Goal: Entertainment & Leisure: Consume media (video, audio)

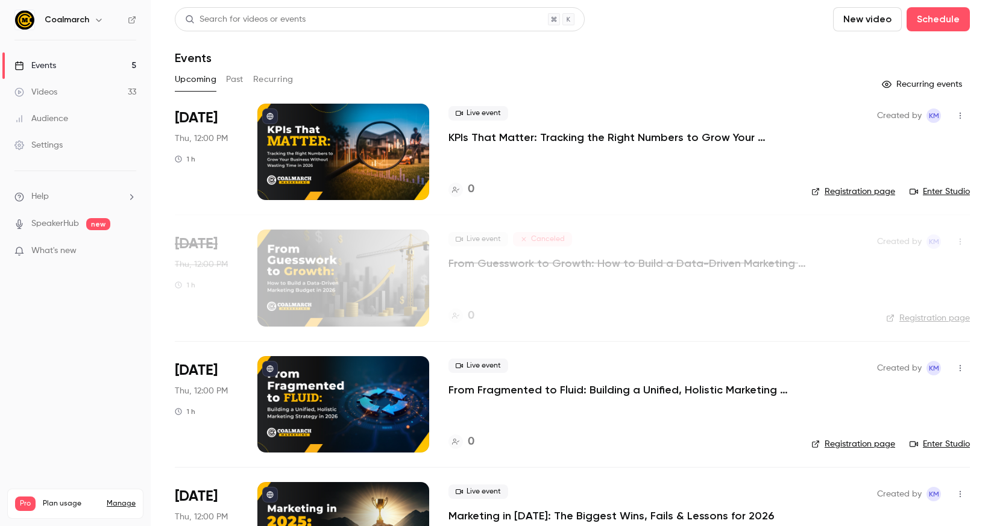
click at [232, 81] on button "Past" at bounding box center [234, 79] width 17 height 19
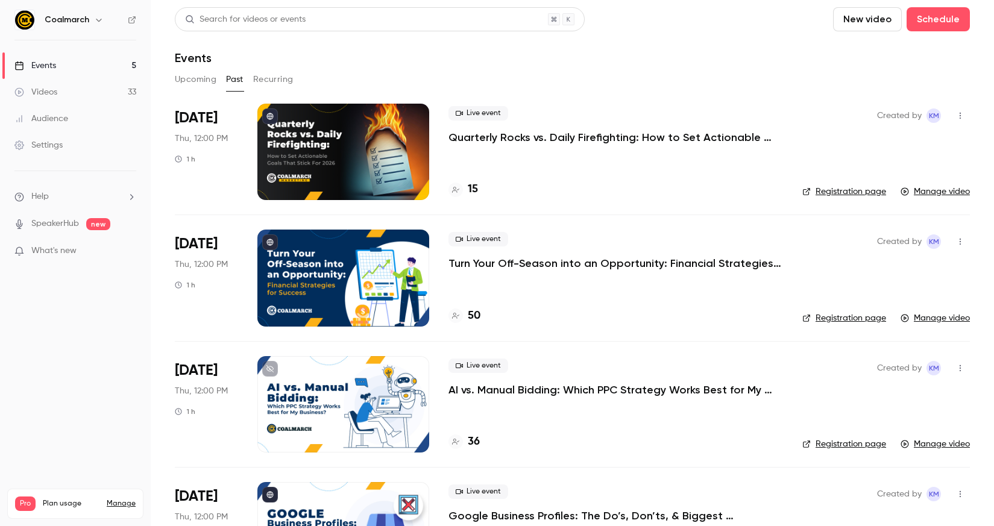
click at [51, 87] on div "Videos" at bounding box center [35, 92] width 43 height 12
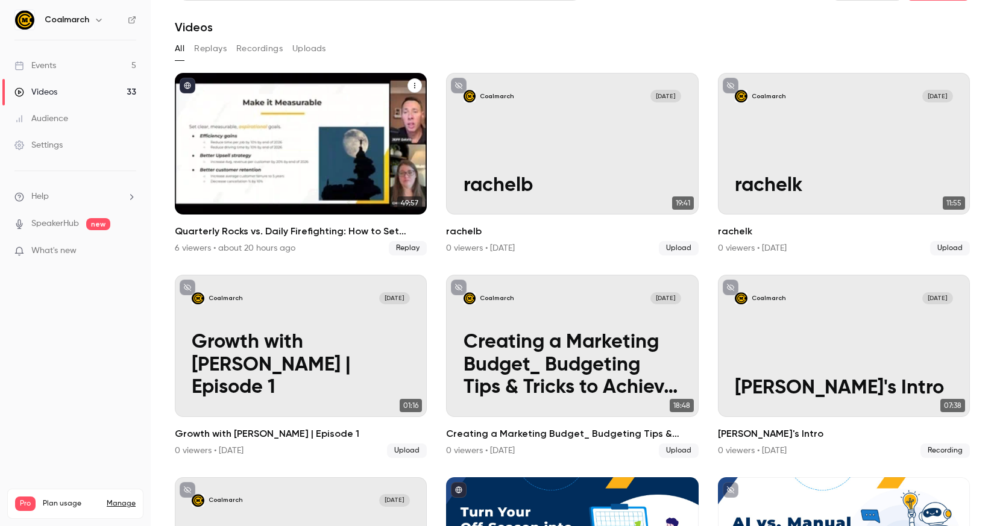
click at [322, 131] on div "Quarterly Rocks vs. Daily Firefighting: How to Set Actionable Goals That Stick …" at bounding box center [301, 144] width 252 height 142
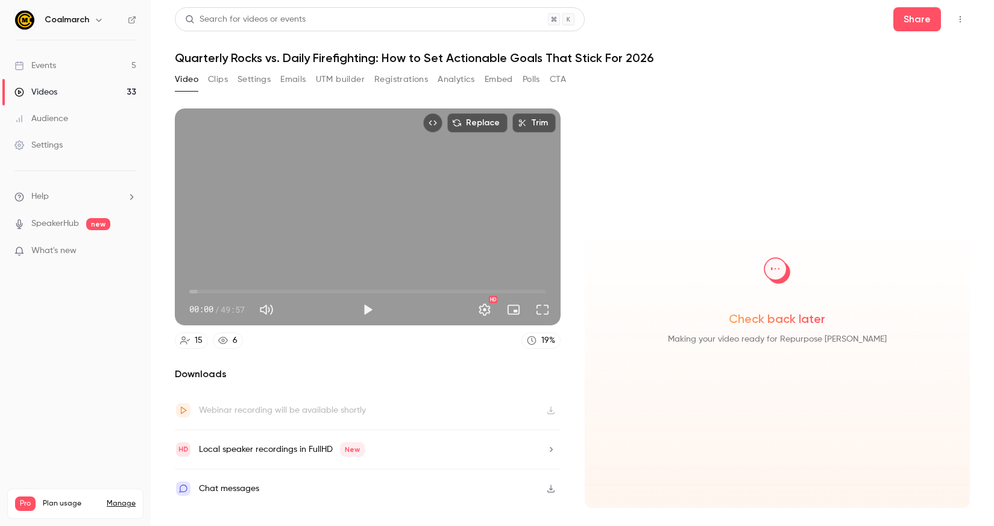
click at [219, 81] on button "Clips" at bounding box center [218, 79] width 20 height 19
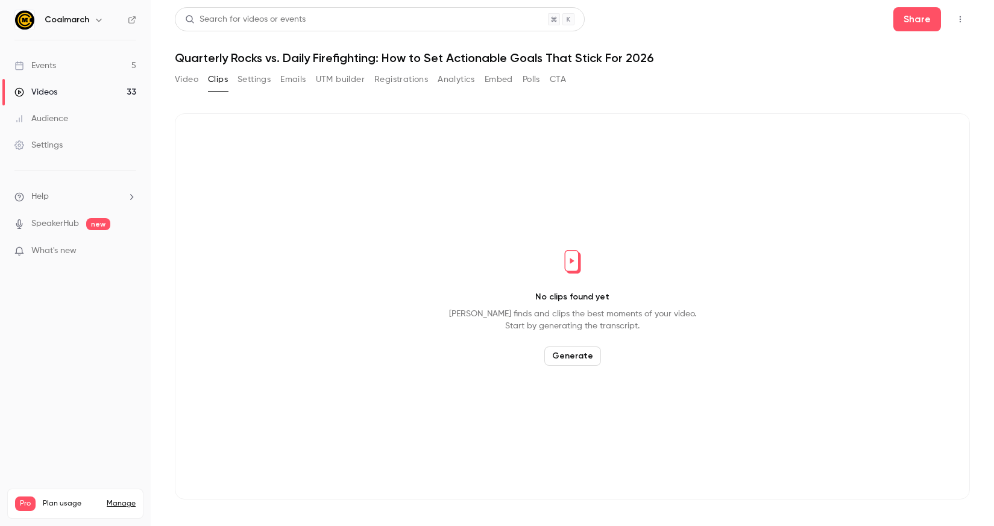
click at [568, 353] on button "Generate" at bounding box center [572, 356] width 57 height 19
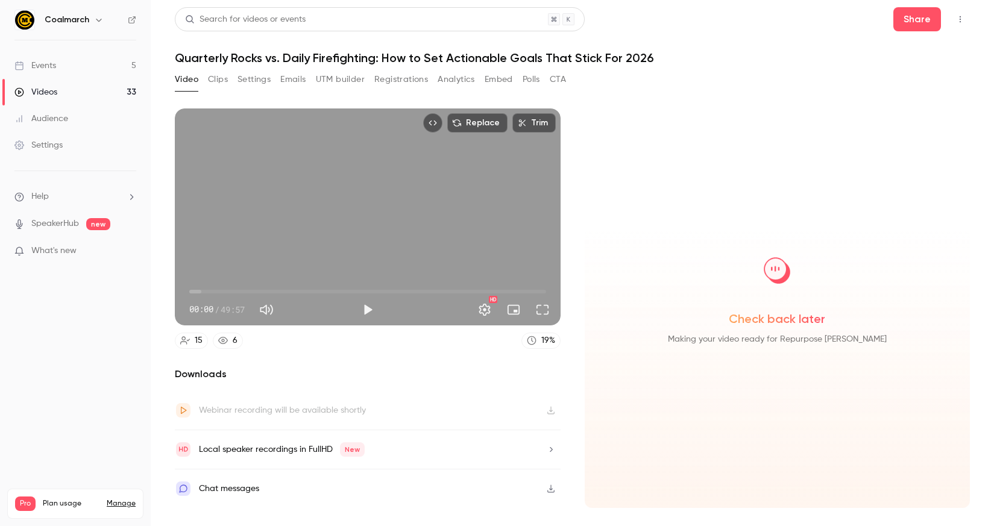
click at [222, 83] on button "Clips" at bounding box center [218, 79] width 20 height 19
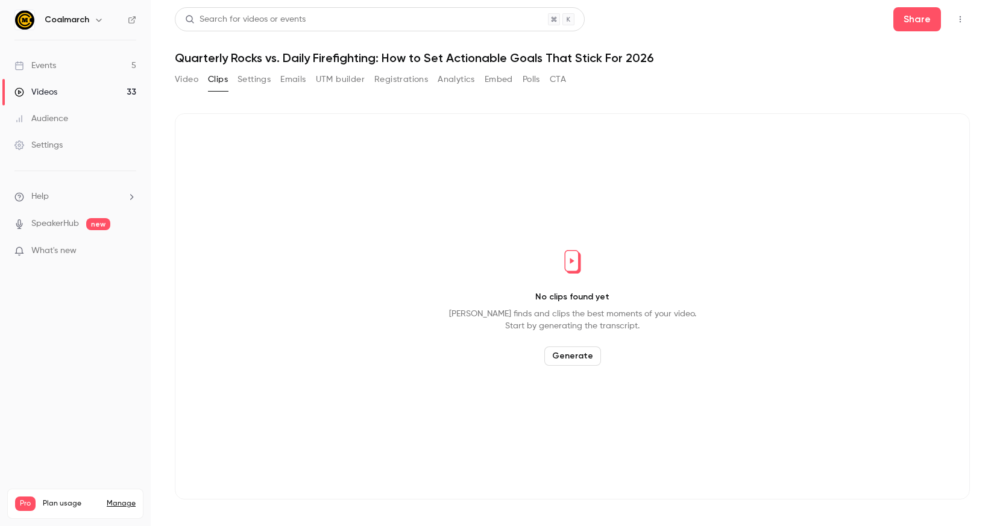
click at [189, 80] on button "Video" at bounding box center [187, 79] width 24 height 19
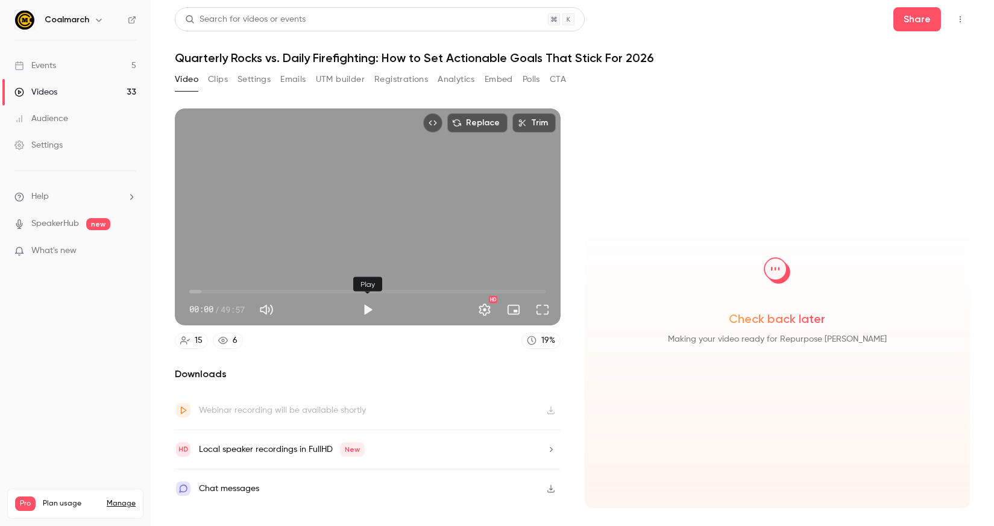
click at [368, 305] on button "Play" at bounding box center [368, 310] width 24 height 24
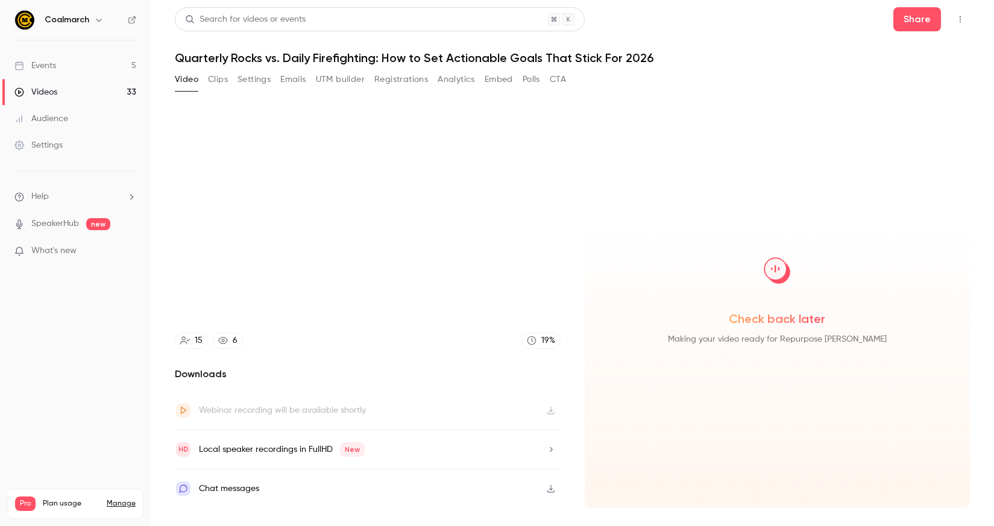
drag, startPoint x: 544, startPoint y: 309, endPoint x: 332, endPoint y: 327, distance: 213.0
click at [441, 357] on div "Replace Trim 01:28 01:28 / 49:57 HD 15 6 19 % Downloads Webinar recording will …" at bounding box center [368, 309] width 386 height 400
type input "****"
click at [212, 78] on button "Clips" at bounding box center [218, 79] width 20 height 19
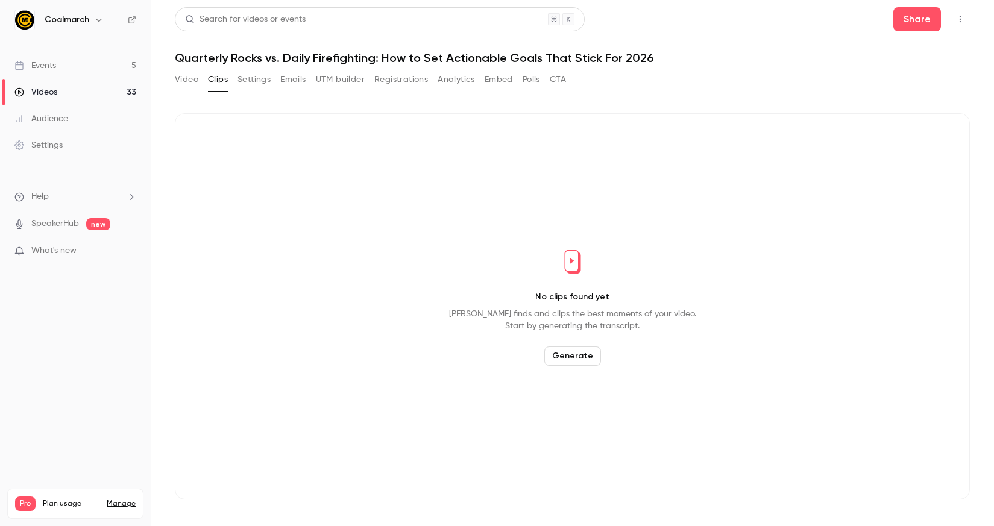
click at [182, 79] on button "Video" at bounding box center [187, 79] width 24 height 19
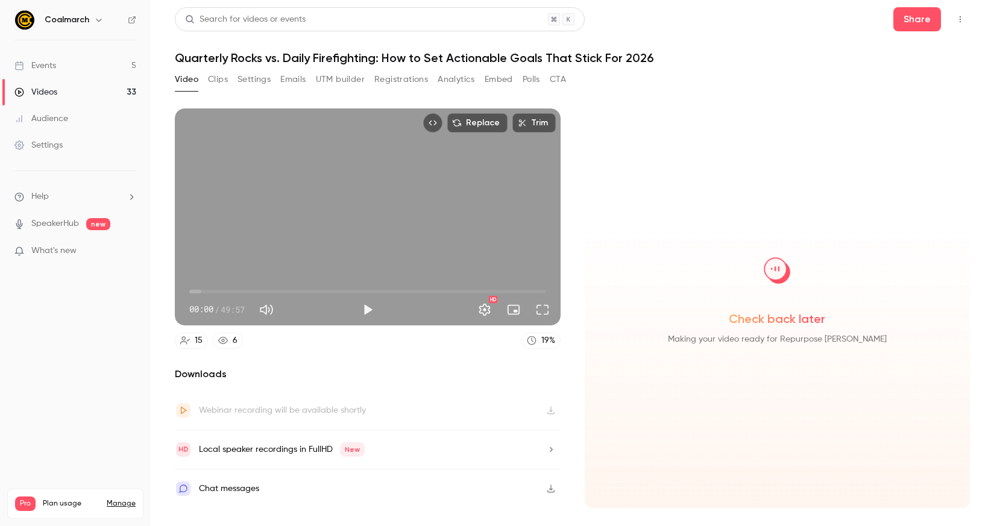
click at [222, 292] on span "00:00" at bounding box center [367, 291] width 357 height 19
click at [367, 306] on button "Play" at bounding box center [368, 310] width 24 height 24
click at [212, 291] on span "03:12" at bounding box center [367, 291] width 357 height 19
click at [223, 291] on span "03:16" at bounding box center [367, 291] width 357 height 19
click at [230, 291] on span "05:44" at bounding box center [367, 291] width 357 height 19
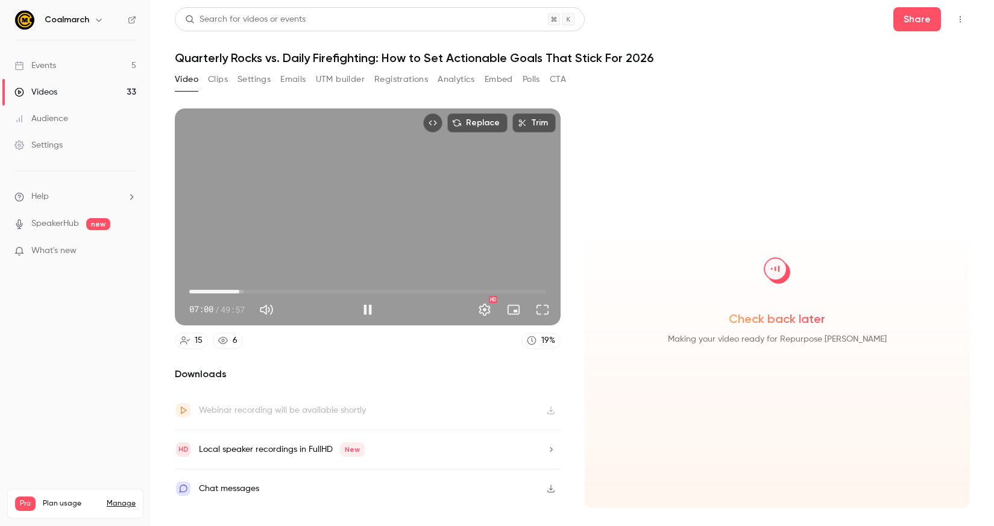
click at [239, 291] on span "07:00" at bounding box center [367, 291] width 357 height 19
click at [247, 291] on span "07:03" at bounding box center [367, 291] width 357 height 19
click at [253, 291] on span "08:52" at bounding box center [367, 291] width 357 height 19
drag, startPoint x: 253, startPoint y: 291, endPoint x: 262, endPoint y: 290, distance: 9.7
click at [262, 290] on span "10:13" at bounding box center [262, 292] width 4 height 4
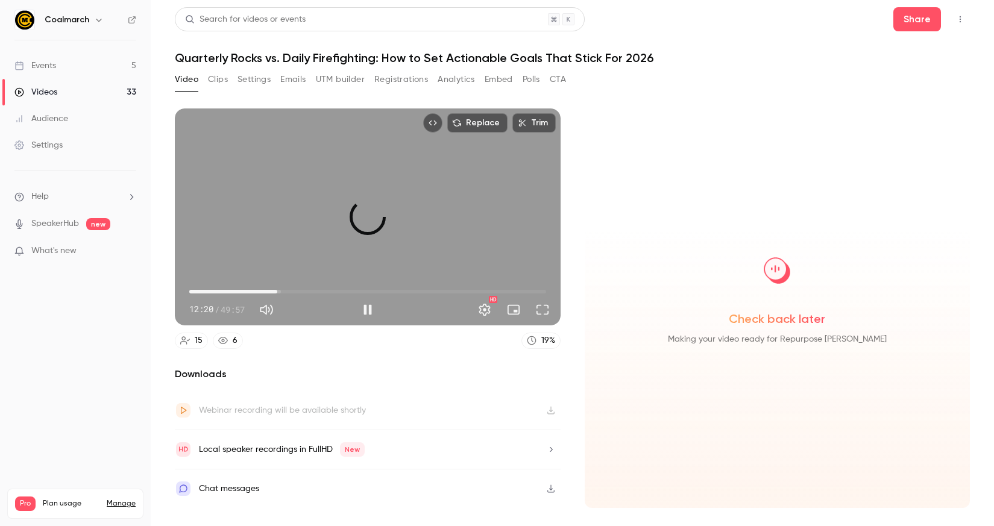
drag, startPoint x: 265, startPoint y: 289, endPoint x: 277, endPoint y: 289, distance: 12.7
click at [277, 290] on span "12:20" at bounding box center [278, 292] width 4 height 4
drag, startPoint x: 277, startPoint y: 291, endPoint x: 285, endPoint y: 291, distance: 7.2
click at [285, 291] on span "13:20" at bounding box center [285, 292] width 4 height 4
drag, startPoint x: 285, startPoint y: 291, endPoint x: 294, endPoint y: 291, distance: 9.1
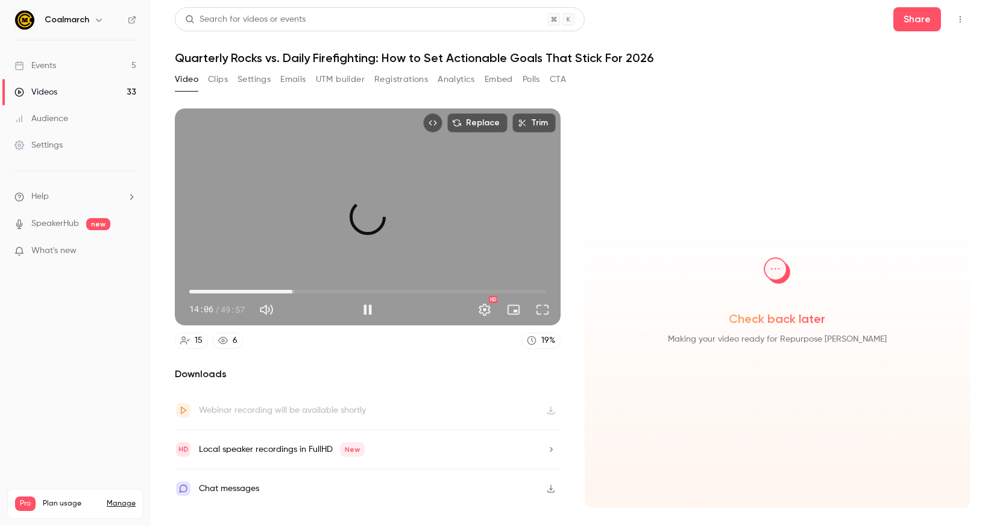
click at [294, 291] on span "14:26" at bounding box center [293, 292] width 4 height 4
click at [300, 291] on span "15:32" at bounding box center [300, 292] width 4 height 4
drag, startPoint x: 301, startPoint y: 292, endPoint x: 308, endPoint y: 292, distance: 7.2
click at [308, 292] on span "16:38" at bounding box center [308, 292] width 4 height 4
click at [309, 293] on span "16:48" at bounding box center [309, 292] width 4 height 4
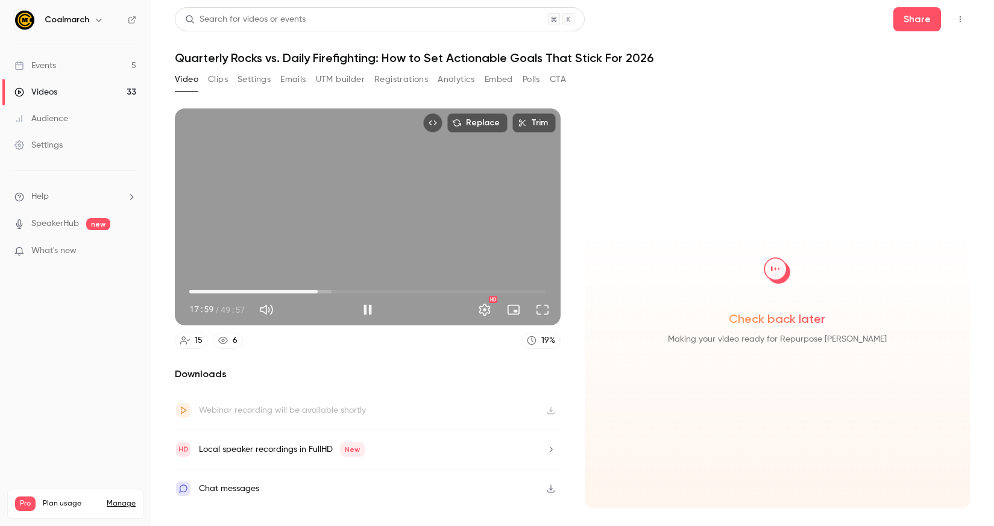
click at [318, 291] on span "17:59" at bounding box center [318, 292] width 4 height 4
click at [368, 308] on button "Pause" at bounding box center [368, 310] width 24 height 24
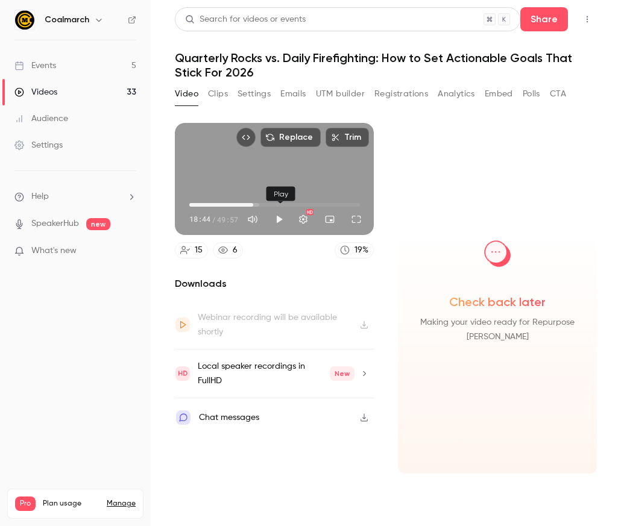
click at [277, 219] on button "Play" at bounding box center [279, 219] width 24 height 24
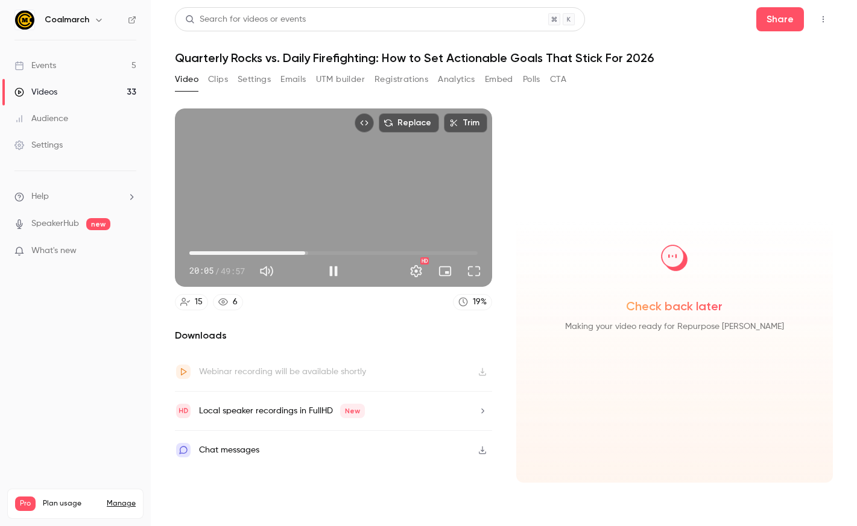
click at [305, 251] on span "20:05" at bounding box center [333, 253] width 288 height 19
click at [477, 274] on button "Full screen" at bounding box center [474, 271] width 24 height 24
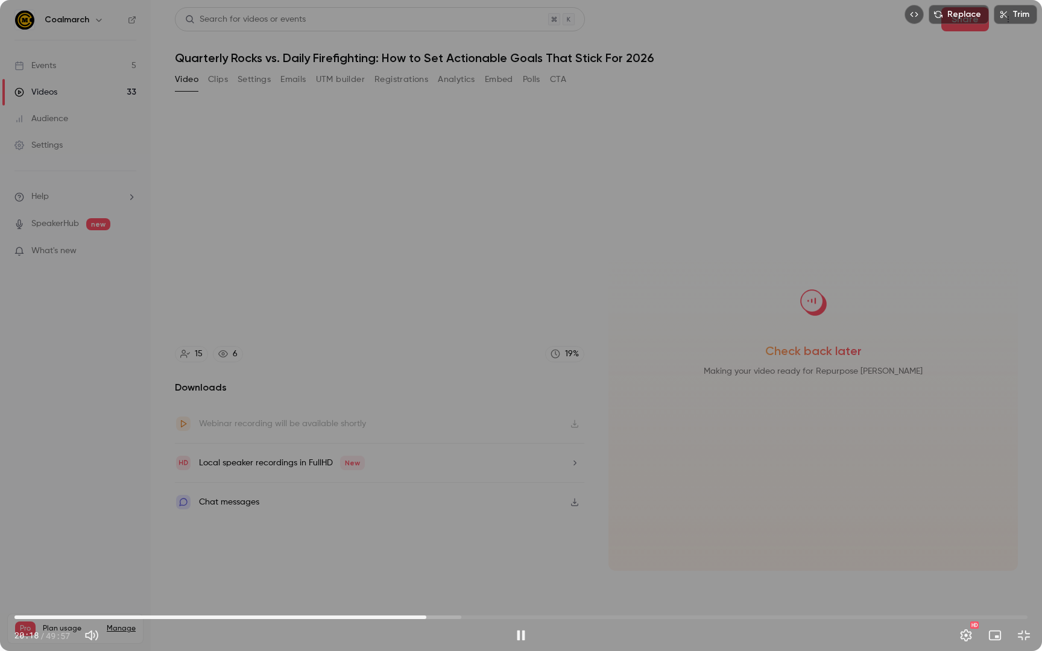
click at [414, 526] on span "20:18" at bounding box center [520, 617] width 1013 height 19
click at [404, 526] on span "19:42" at bounding box center [520, 617] width 1013 height 19
click at [395, 526] on span "19:13" at bounding box center [520, 617] width 1013 height 19
click at [391, 526] on span "18:33" at bounding box center [391, 618] width 4 height 4
click at [398, 526] on span "19:18" at bounding box center [520, 617] width 1013 height 19
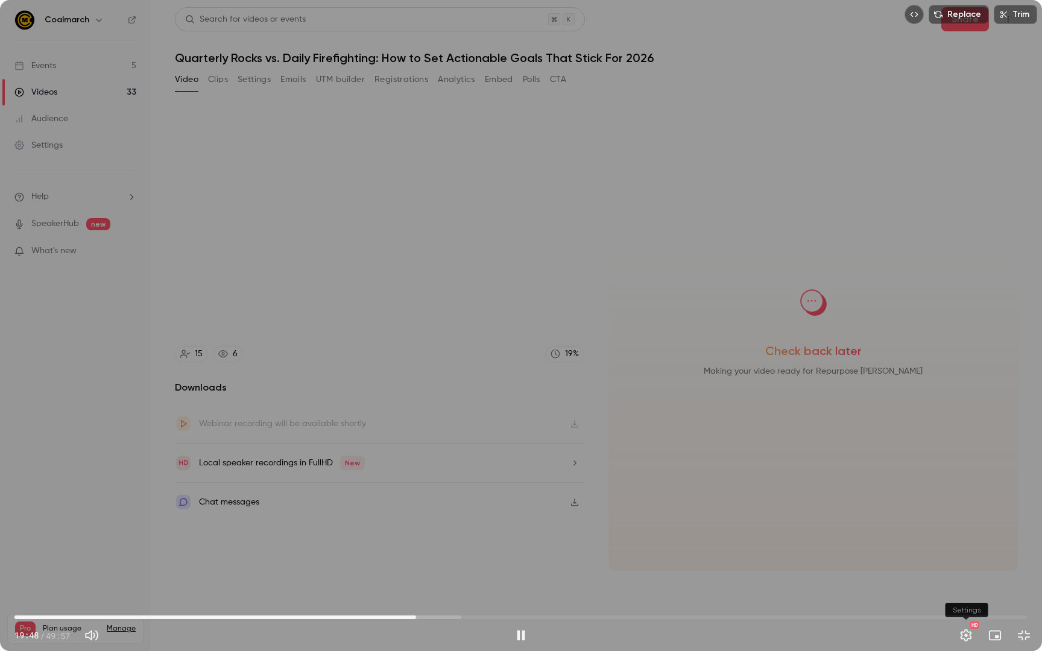
click at [964, 526] on button "Settings" at bounding box center [966, 635] width 24 height 24
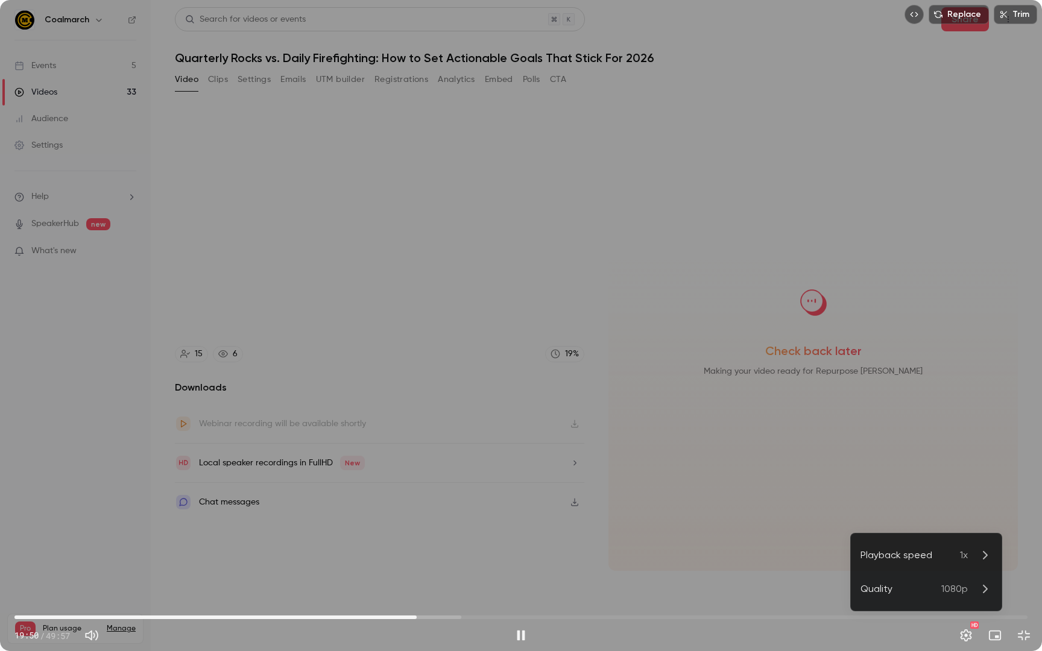
click at [943, 526] on div "Playback speed" at bounding box center [909, 555] width 99 height 14
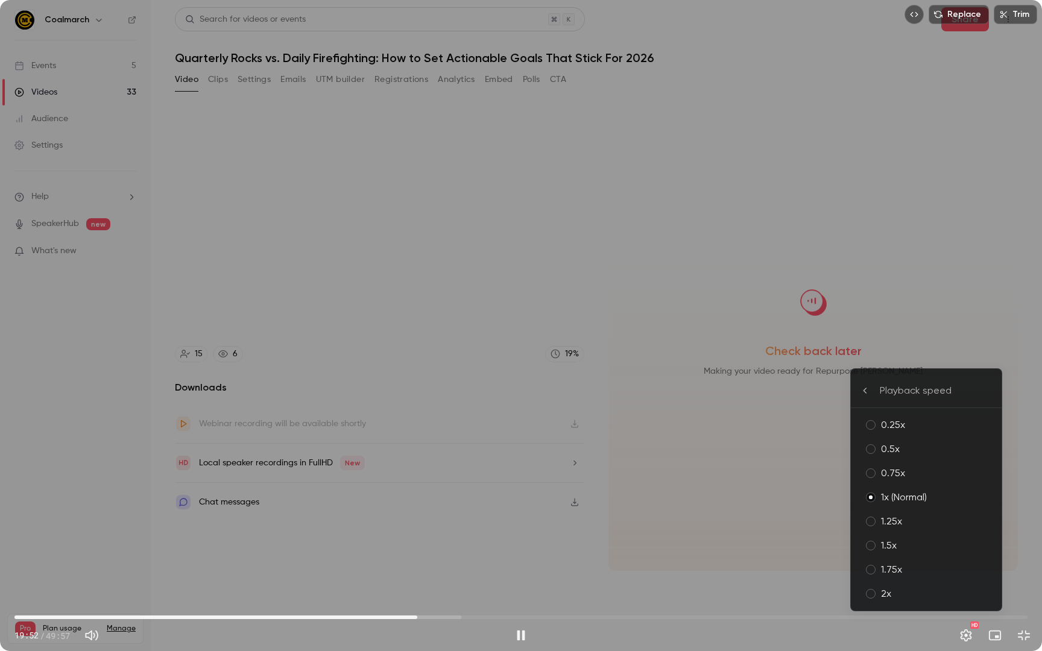
click at [898, 526] on div "1.75x" at bounding box center [936, 569] width 111 height 14
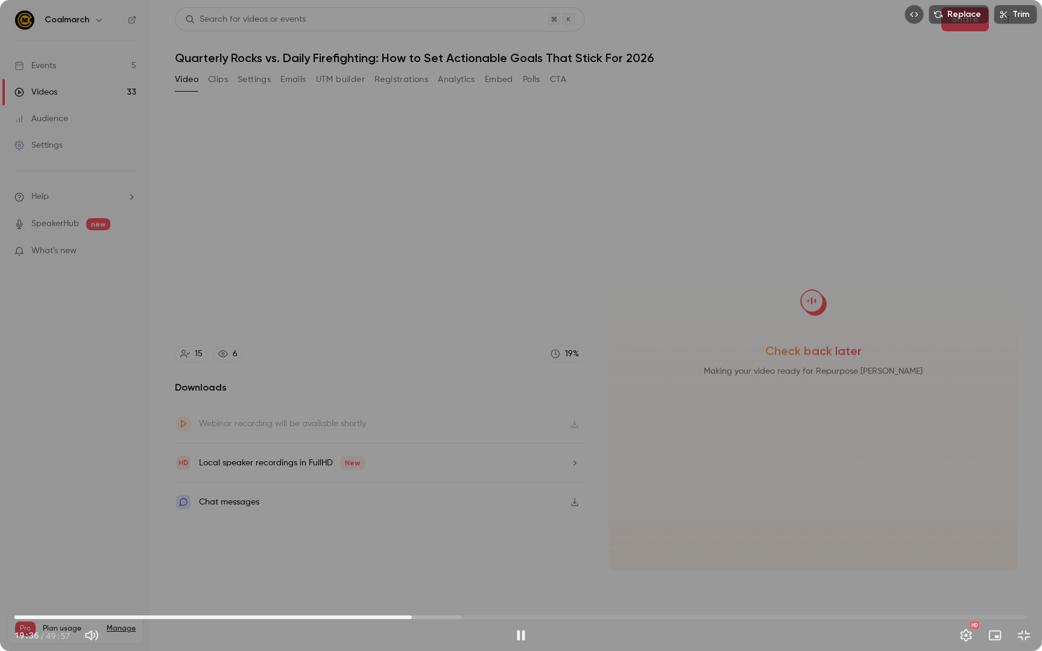
click at [412, 526] on span "19:36" at bounding box center [520, 617] width 1013 height 19
click at [970, 526] on button "Settings" at bounding box center [966, 635] width 24 height 24
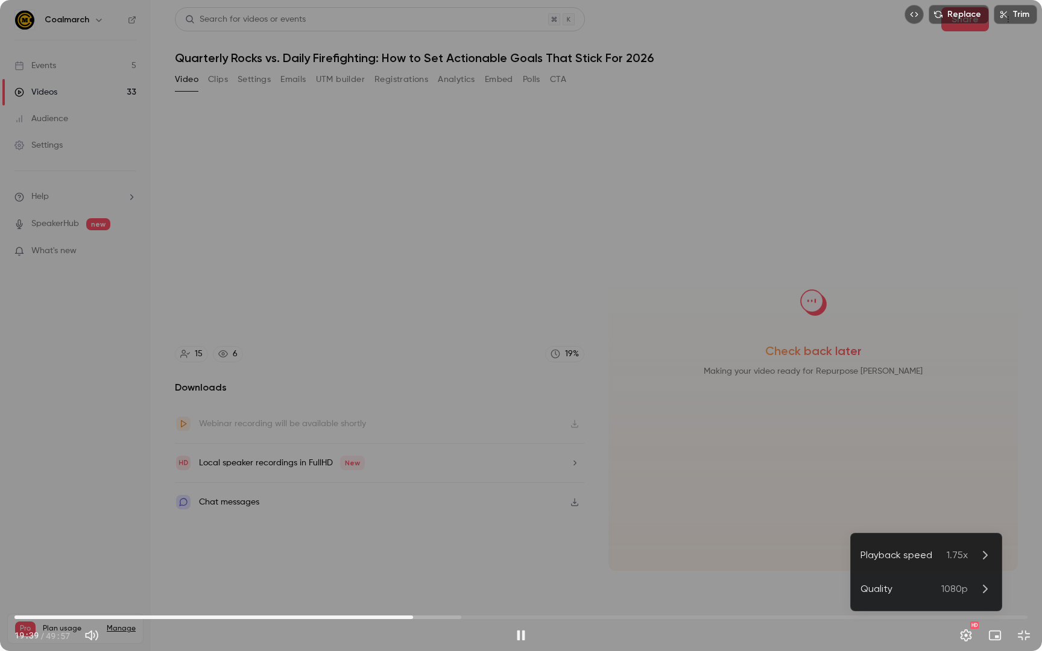
click at [957, 526] on li "Playback speed 1.75x" at bounding box center [926, 555] width 151 height 34
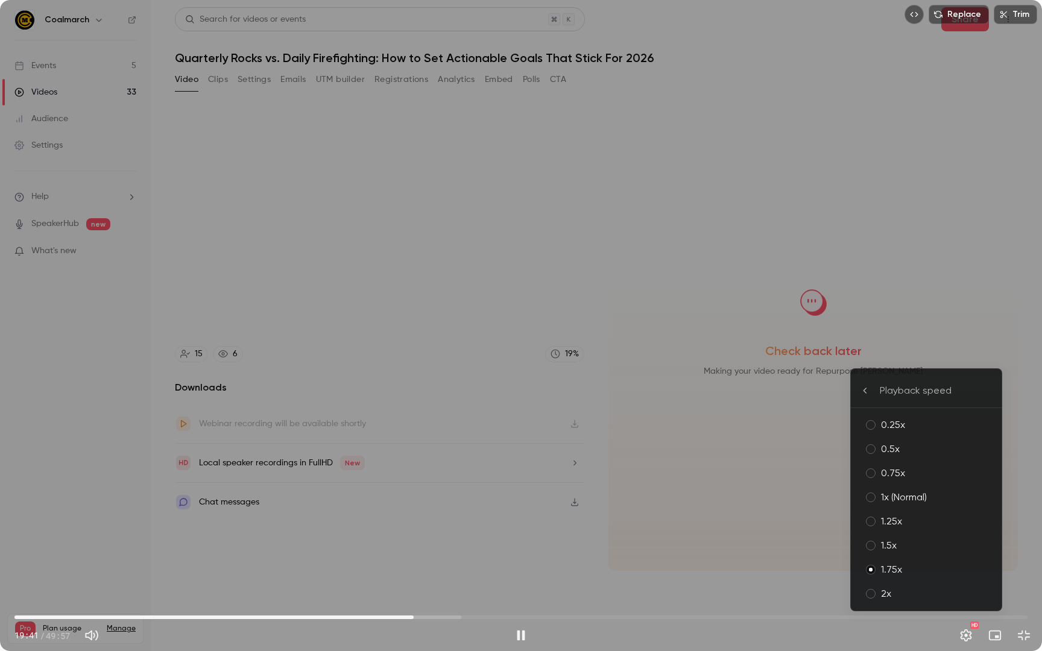
click at [902, 494] on div "1x (Normal)" at bounding box center [936, 497] width 111 height 14
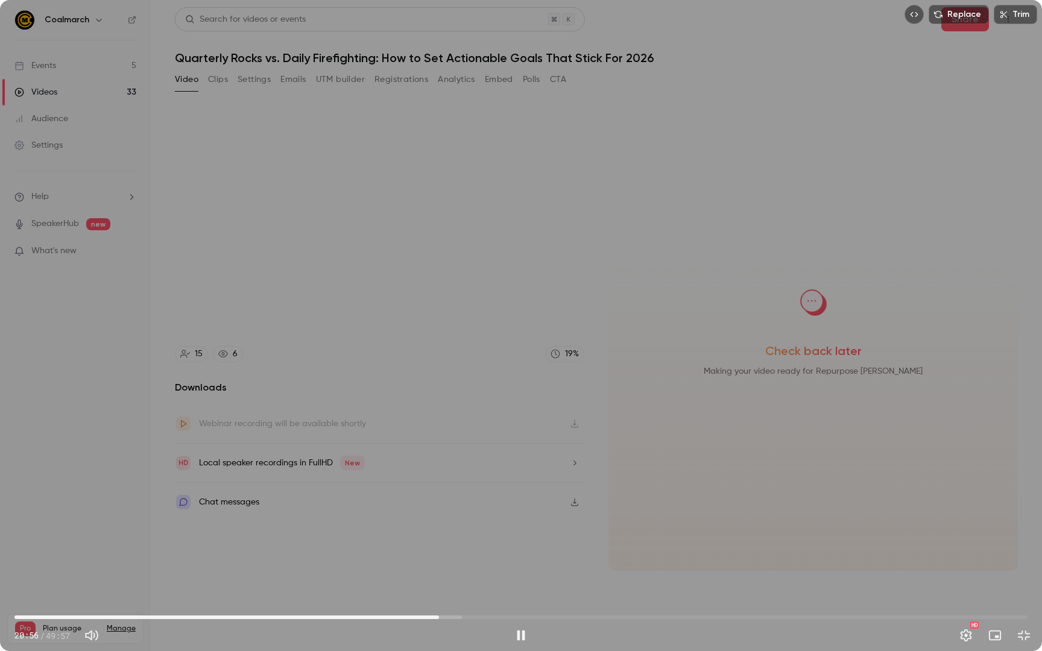
click at [439, 526] on span "20:56" at bounding box center [520, 617] width 1013 height 19
click at [458, 526] on span "20:59" at bounding box center [520, 617] width 1013 height 19
click at [476, 526] on span "21:55" at bounding box center [520, 617] width 1013 height 19
click at [492, 526] on span "23:33" at bounding box center [520, 617] width 1013 height 19
click at [508, 526] on span "24:19" at bounding box center [520, 617] width 1013 height 19
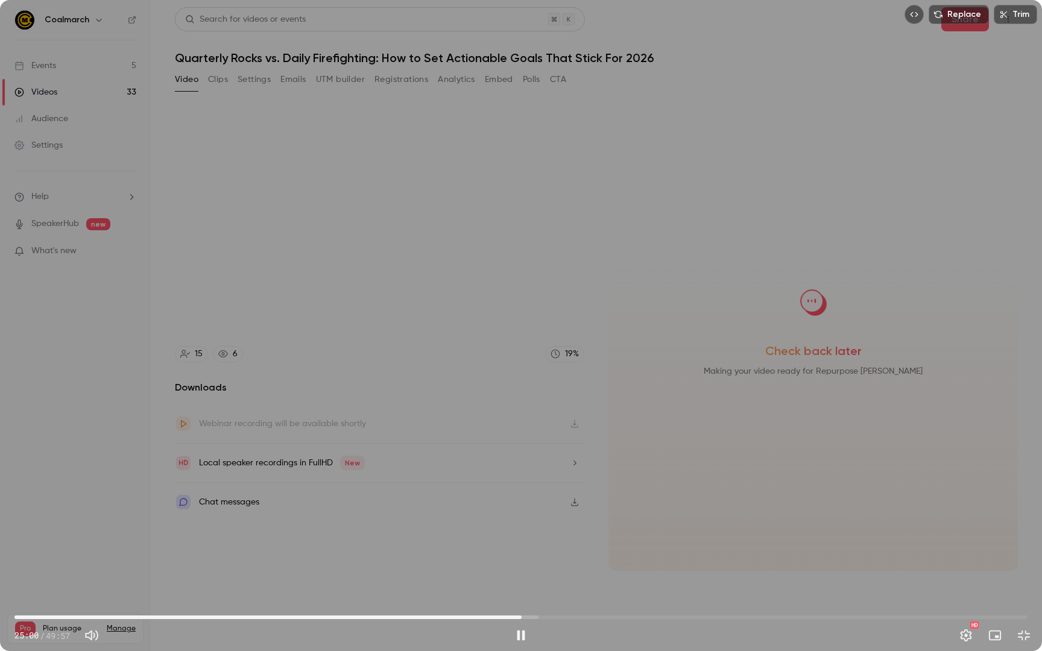
click at [521, 526] on span "25:00" at bounding box center [520, 617] width 1013 height 19
click at [543, 526] on span "26:05" at bounding box center [520, 617] width 1013 height 19
click at [556, 526] on span "26:14" at bounding box center [520, 617] width 1013 height 19
click at [565, 526] on span "27:09" at bounding box center [520, 617] width 1013 height 19
click at [575, 526] on span "27:09" at bounding box center [520, 617] width 1013 height 19
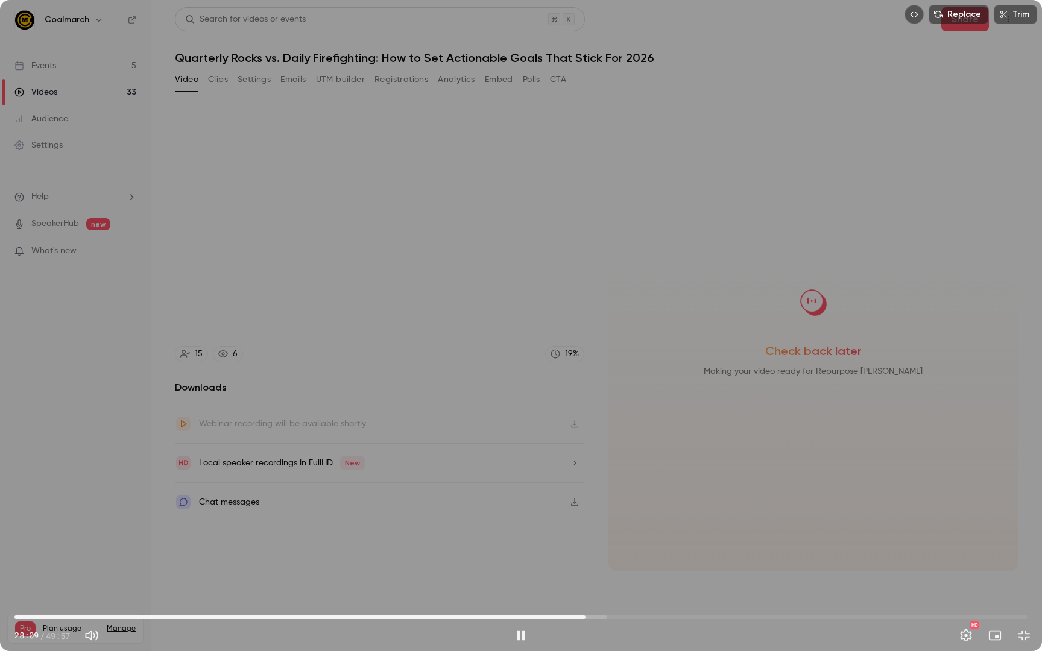
click at [585, 526] on span "28:09" at bounding box center [520, 617] width 1013 height 19
click at [597, 526] on span "28:14" at bounding box center [520, 617] width 1013 height 19
click at [608, 526] on span "29:17" at bounding box center [520, 617] width 1013 height 19
click at [620, 526] on span "29:53" at bounding box center [520, 617] width 1013 height 19
click at [631, 526] on span "30:25" at bounding box center [520, 617] width 1013 height 19
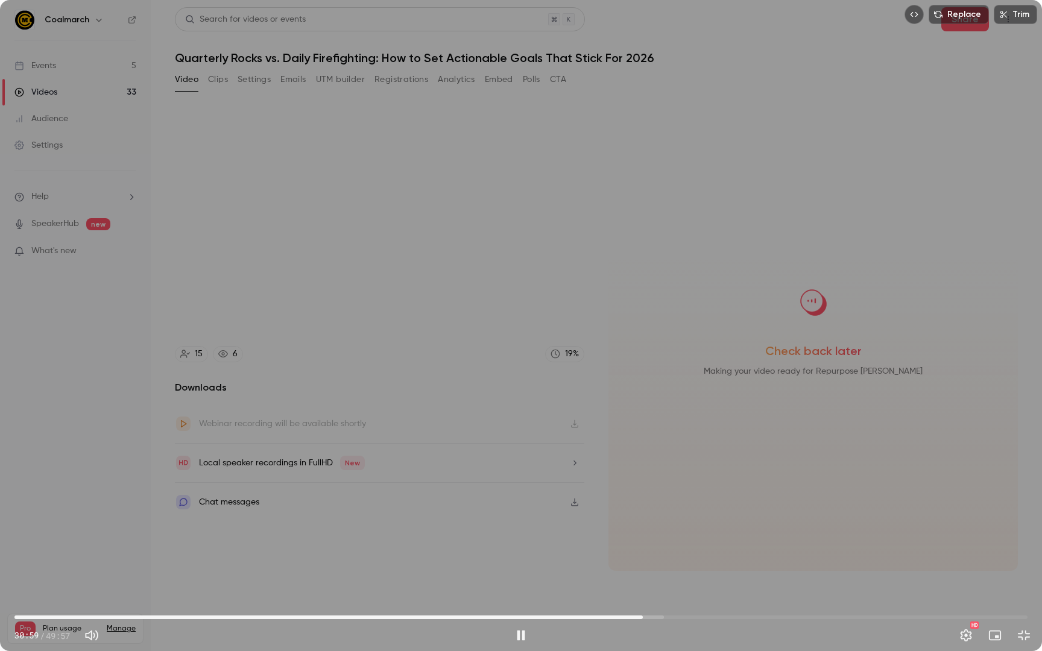
click at [643, 526] on span "30:59" at bounding box center [520, 617] width 1013 height 19
click at [653, 526] on span "31:29" at bounding box center [520, 617] width 1013 height 19
click at [663, 526] on span "31:32" at bounding box center [520, 617] width 1013 height 19
click at [661, 526] on span "31:56" at bounding box center [662, 618] width 4 height 4
click at [679, 526] on span "32:46" at bounding box center [679, 618] width 4 height 4
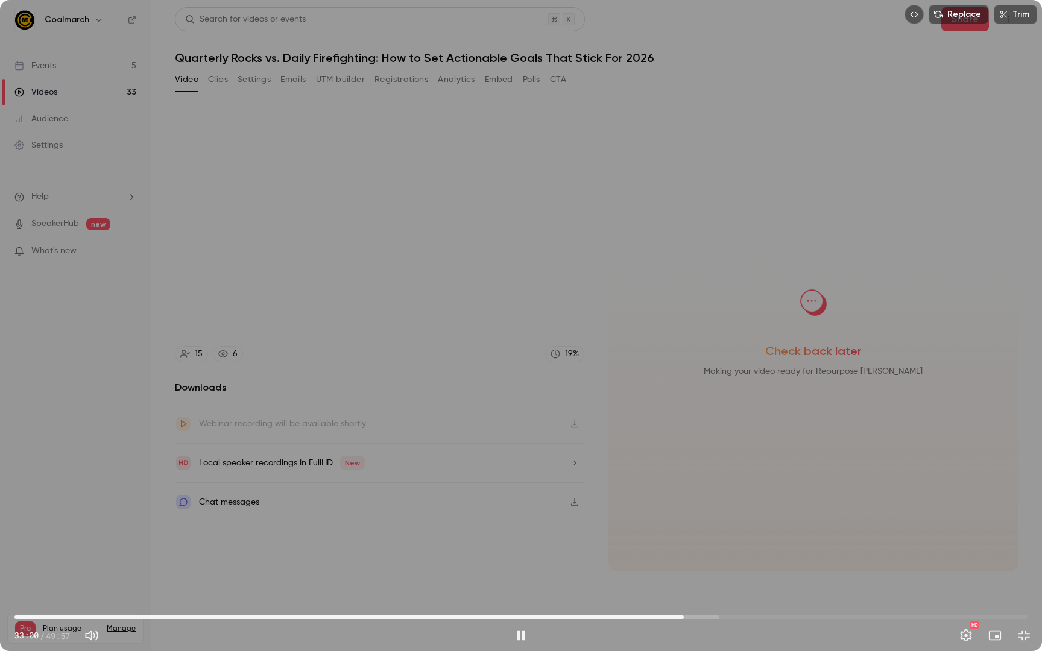
click at [700, 526] on span "33:00" at bounding box center [520, 617] width 1013 height 19
click at [722, 526] on span "34:55" at bounding box center [520, 617] width 1013 height 19
click at [744, 526] on span "34:55" at bounding box center [520, 617] width 1013 height 19
click at [764, 526] on span "35:59" at bounding box center [520, 617] width 1013 height 19
click at [783, 526] on span "37:53" at bounding box center [520, 617] width 1013 height 19
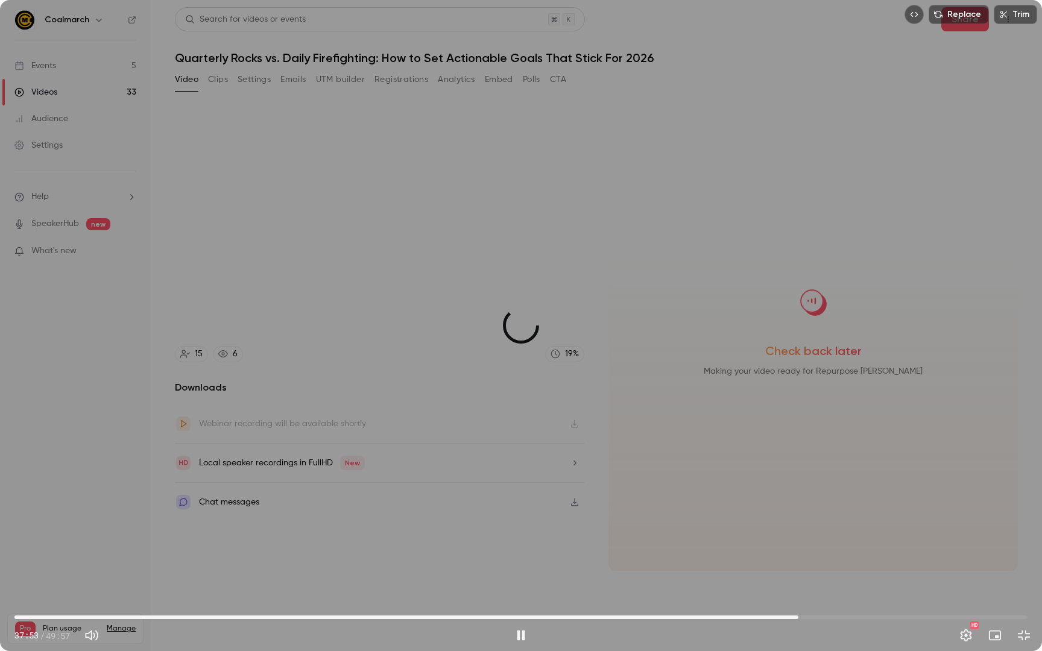
click at [798, 526] on span "38:39" at bounding box center [520, 617] width 1013 height 19
click at [810, 526] on span "38:42" at bounding box center [520, 617] width 1013 height 19
click at [824, 526] on span "39:15" at bounding box center [520, 617] width 1013 height 19
click at [840, 526] on span "39:56" at bounding box center [520, 617] width 1013 height 19
click at [855, 526] on span "40:43" at bounding box center [520, 617] width 1013 height 19
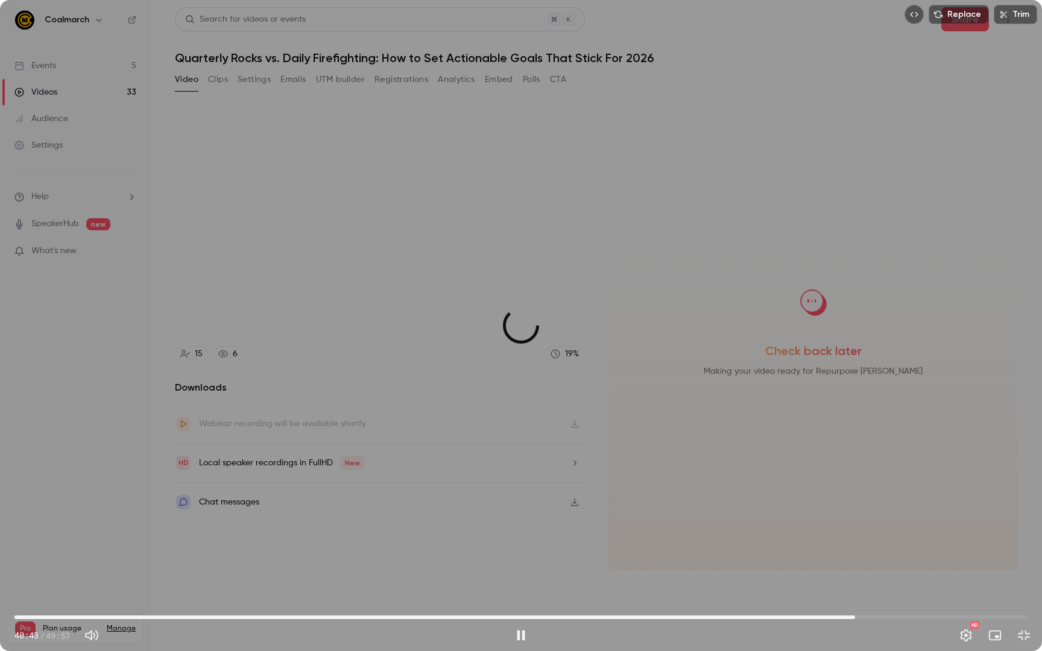
click at [874, 526] on span "41:27" at bounding box center [520, 617] width 1013 height 19
click at [893, 526] on span "42:25" at bounding box center [520, 617] width 1013 height 19
click at [910, 526] on span "43:32" at bounding box center [520, 617] width 1013 height 19
click at [930, 526] on span "45:10" at bounding box center [520, 617] width 1013 height 19
click at [950, 526] on span "46:09" at bounding box center [520, 617] width 1013 height 19
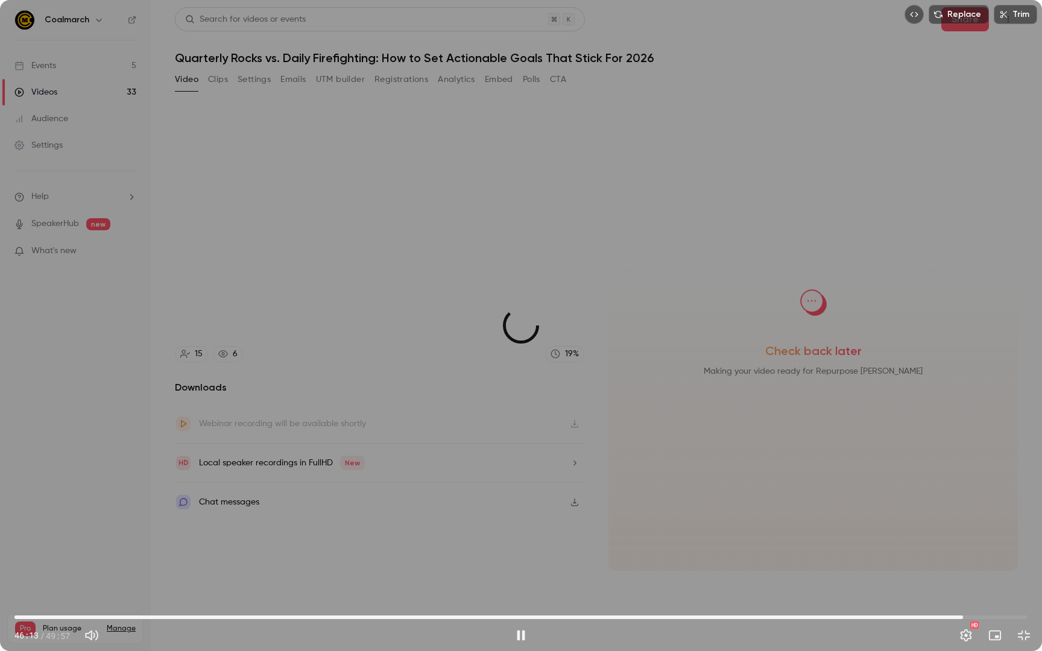
click at [963, 526] on span "46:47" at bounding box center [520, 617] width 1013 height 19
click at [975, 526] on span "47:24" at bounding box center [520, 617] width 1013 height 19
click at [993, 526] on span "48:19" at bounding box center [520, 617] width 1013 height 19
click at [993, 526] on span "48:51" at bounding box center [520, 617] width 1013 height 19
drag, startPoint x: 102, startPoint y: 617, endPoint x: 116, endPoint y: 616, distance: 14.6
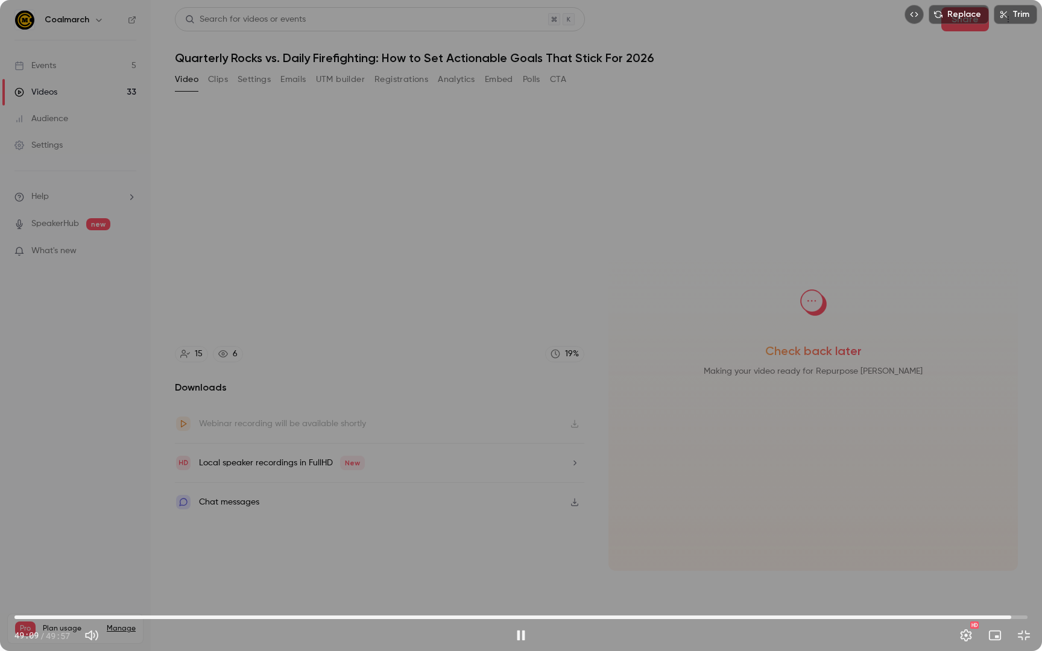
click at [102, 526] on span "49:09" at bounding box center [520, 617] width 1013 height 19
click at [517, 526] on button "Pause" at bounding box center [521, 635] width 24 height 24
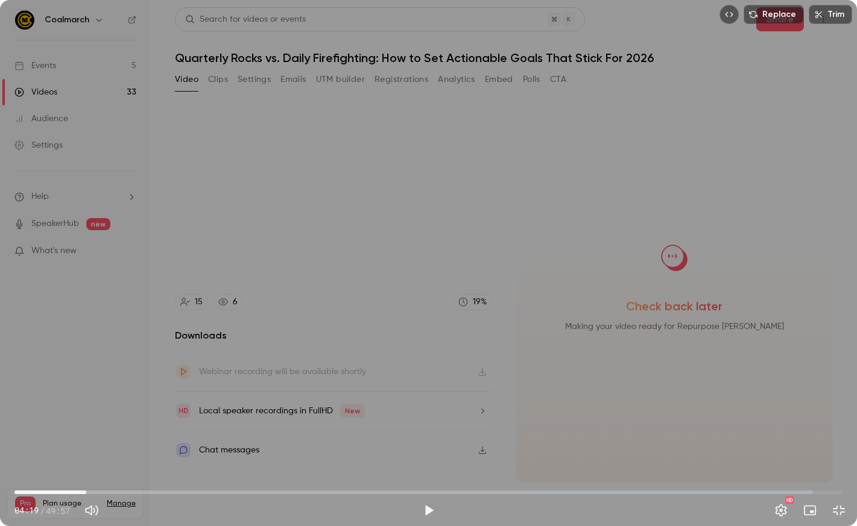
click at [68, 491] on span "04:19" at bounding box center [428, 492] width 828 height 19
click at [428, 509] on button "Play" at bounding box center [429, 511] width 24 height 24
click at [79, 492] on span "03:23" at bounding box center [428, 492] width 828 height 19
drag, startPoint x: 84, startPoint y: 490, endPoint x: 71, endPoint y: 491, distance: 13.3
click at [71, 491] on span "03:23" at bounding box center [71, 493] width 4 height 4
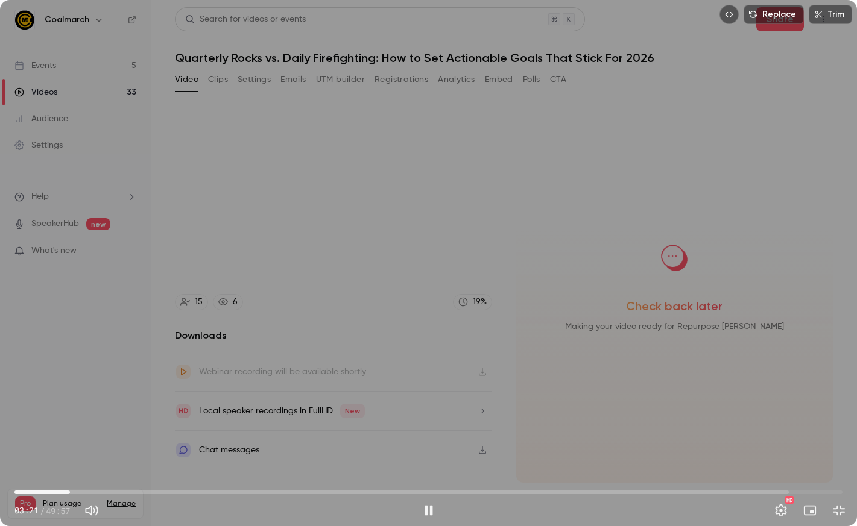
click at [70, 493] on span "03:21" at bounding box center [70, 493] width 4 height 4
click at [81, 493] on span "04:02" at bounding box center [428, 492] width 828 height 19
click at [84, 493] on span "04:11" at bounding box center [84, 493] width 4 height 4
drag, startPoint x: 121, startPoint y: 493, endPoint x: 113, endPoint y: 494, distance: 8.5
click at [113, 494] on span "05:55" at bounding box center [113, 493] width 4 height 4
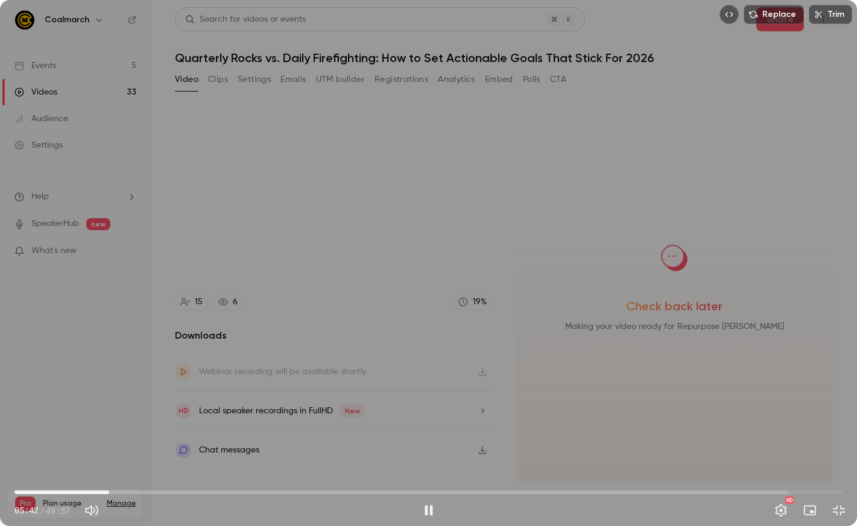
click at [109, 494] on span "05:42" at bounding box center [109, 493] width 4 height 4
click at [807, 48] on div "Replace Trim 06:54 06:54 / 49:57 HD" at bounding box center [428, 263] width 857 height 526
click at [58, 29] on div "Replace Trim 06:54 06:54 / 49:57 HD" at bounding box center [428, 263] width 857 height 526
drag, startPoint x: 433, startPoint y: 507, endPoint x: 435, endPoint y: 500, distance: 7.3
click at [433, 507] on button "Pause" at bounding box center [429, 511] width 24 height 24
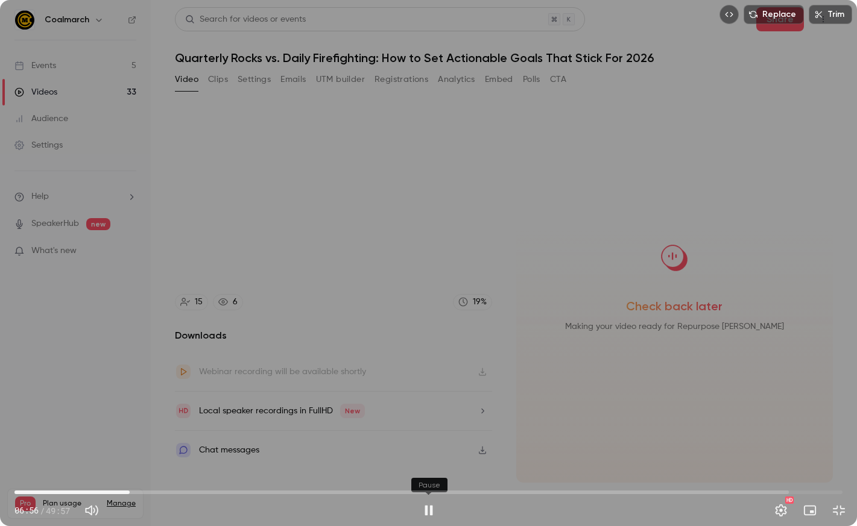
type input "***"
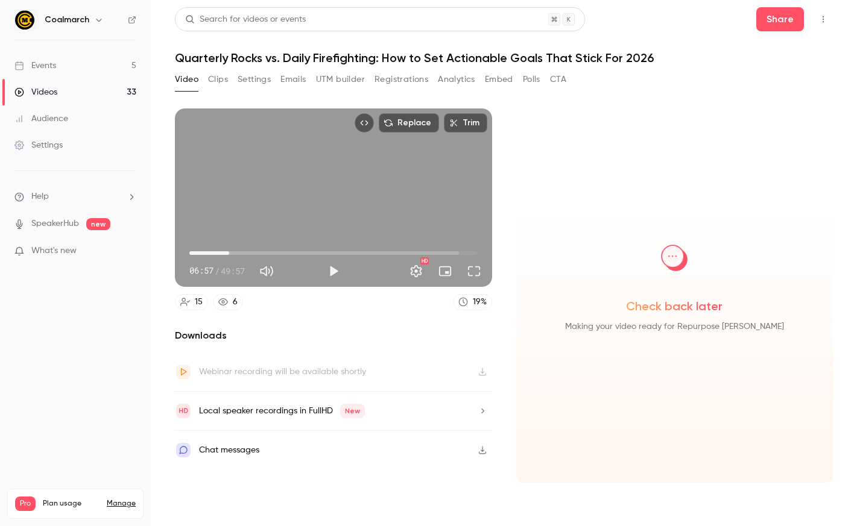
click at [215, 81] on button "Clips" at bounding box center [218, 79] width 20 height 19
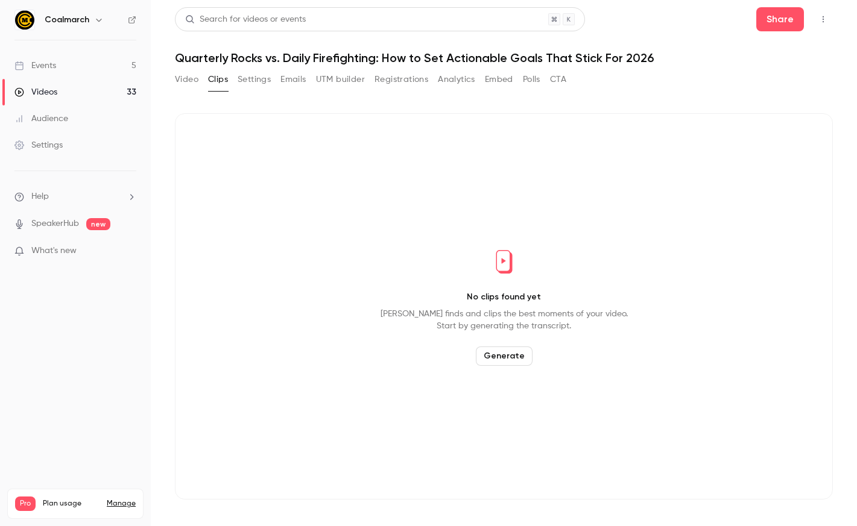
click at [184, 79] on button "Video" at bounding box center [187, 79] width 24 height 19
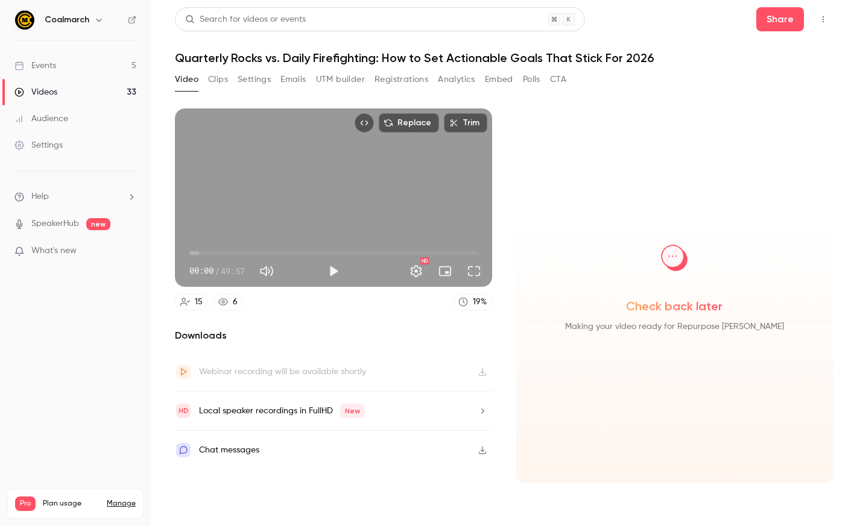
click at [216, 82] on button "Clips" at bounding box center [218, 79] width 20 height 19
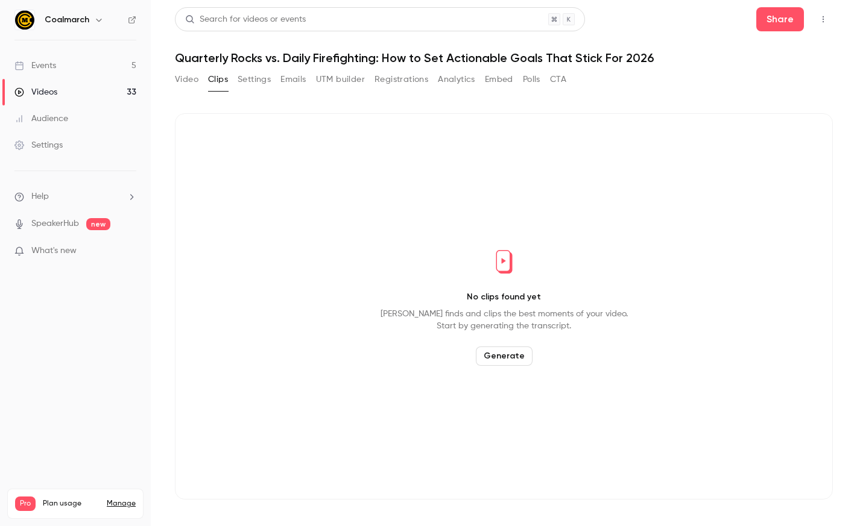
click at [505, 358] on button "Generate" at bounding box center [504, 356] width 57 height 19
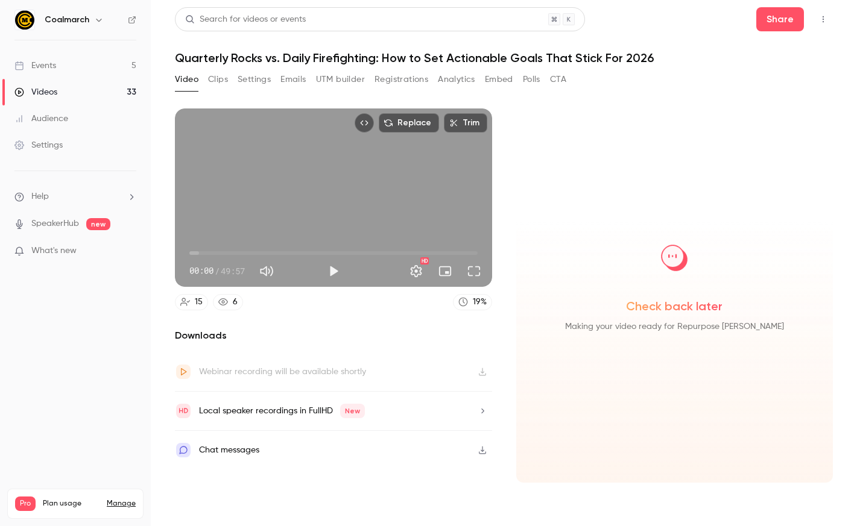
click at [330, 78] on button "UTM builder" at bounding box center [340, 79] width 49 height 19
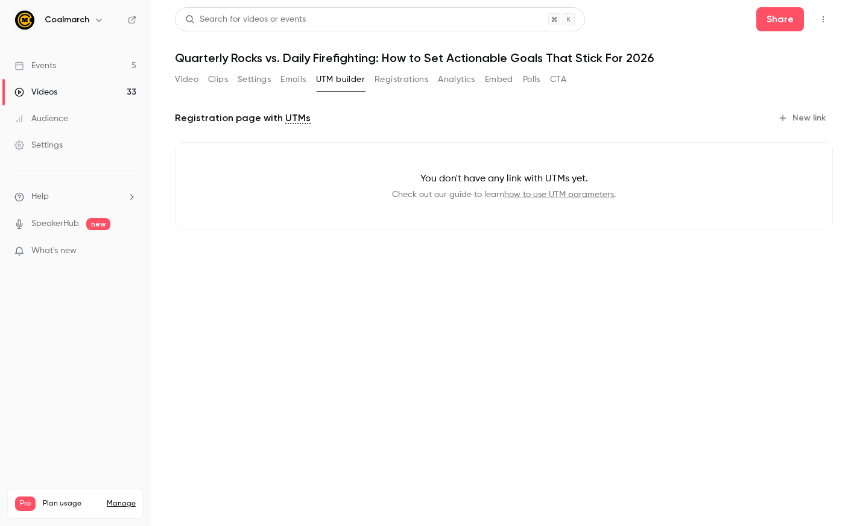
click at [298, 80] on button "Emails" at bounding box center [292, 79] width 25 height 19
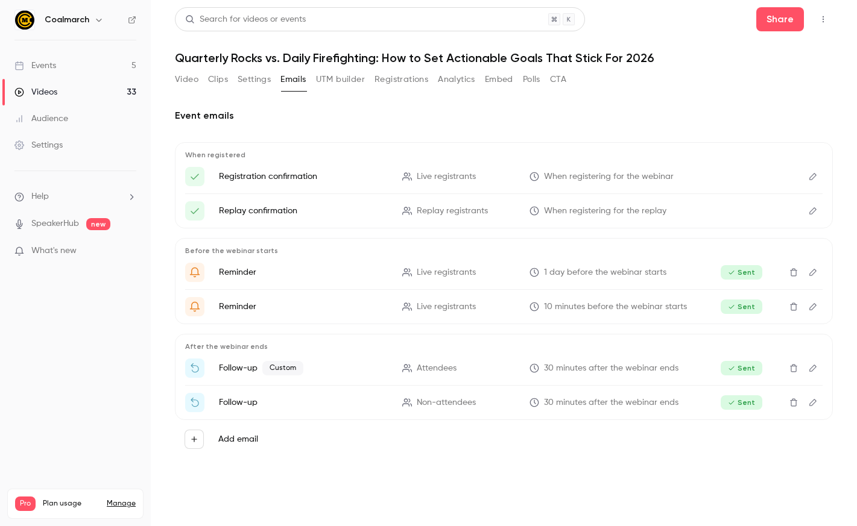
click at [255, 81] on button "Settings" at bounding box center [254, 79] width 33 height 19
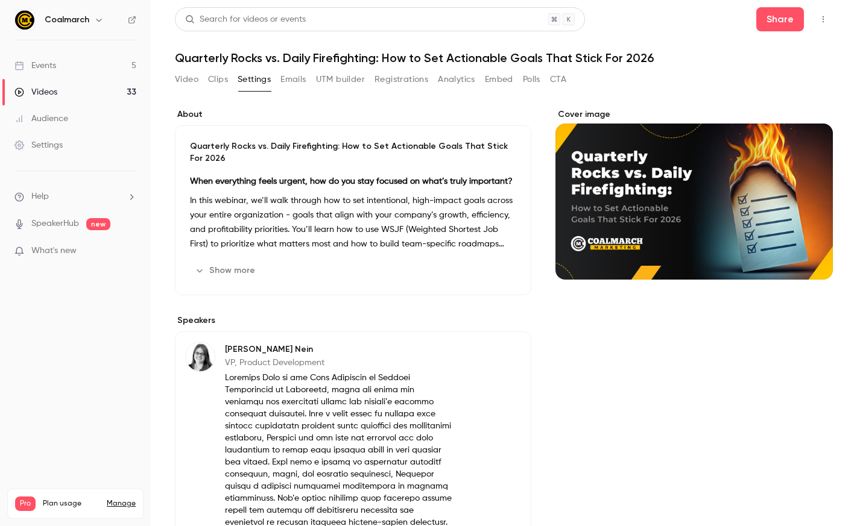
click at [210, 83] on button "Clips" at bounding box center [218, 79] width 20 height 19
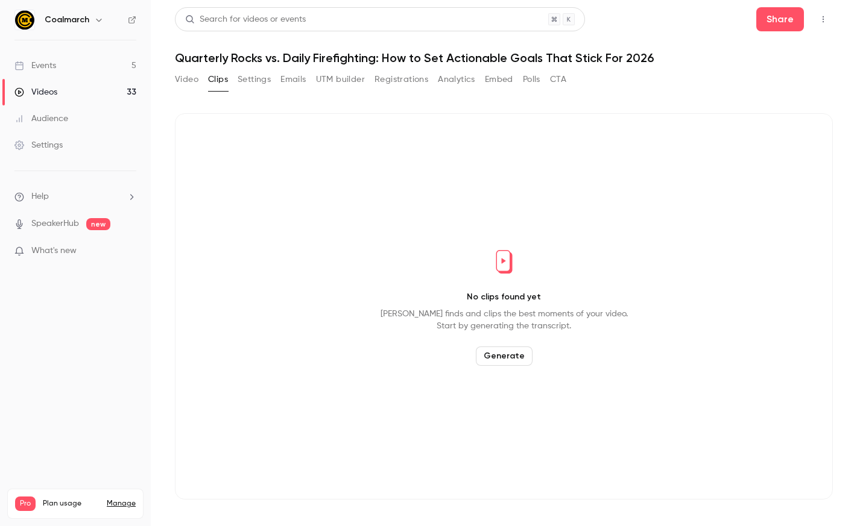
click at [66, 249] on span "What's new" at bounding box center [53, 251] width 45 height 13
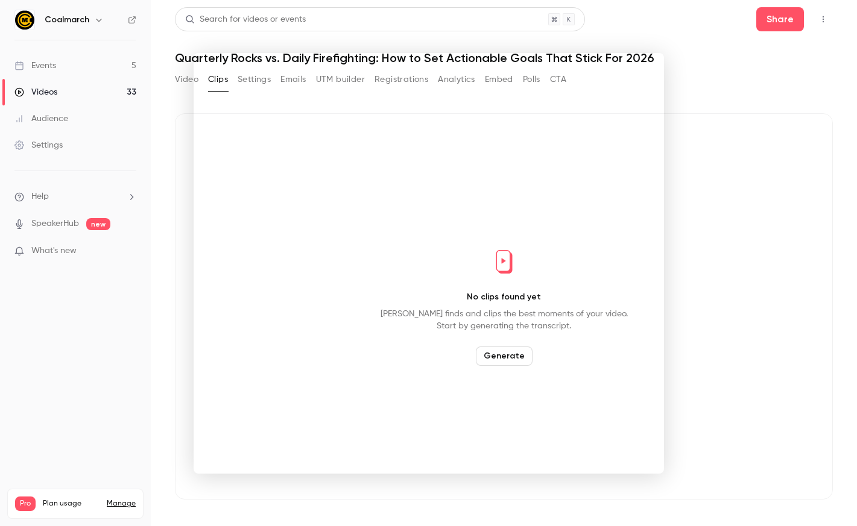
click at [702, 107] on div at bounding box center [428, 263] width 857 height 526
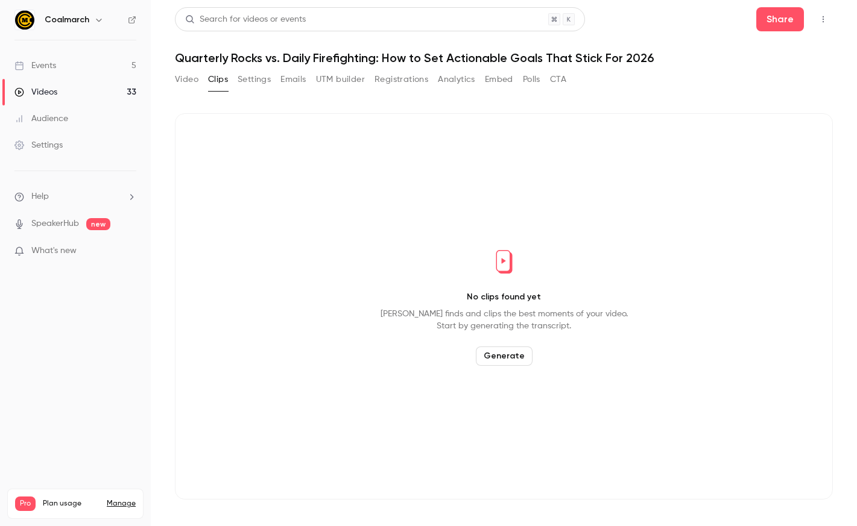
click at [497, 361] on button "Generate" at bounding box center [504, 356] width 57 height 19
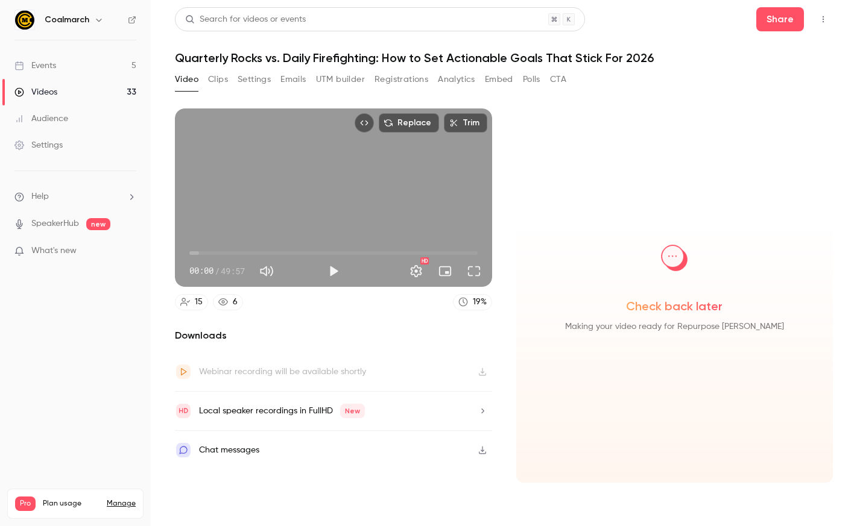
click at [57, 75] on link "Events 5" at bounding box center [75, 65] width 151 height 27
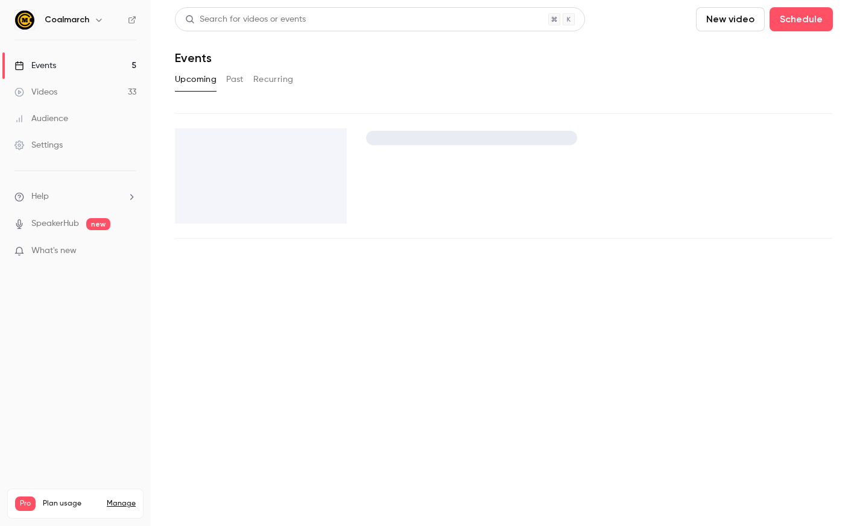
click at [52, 93] on div "Videos" at bounding box center [35, 92] width 43 height 12
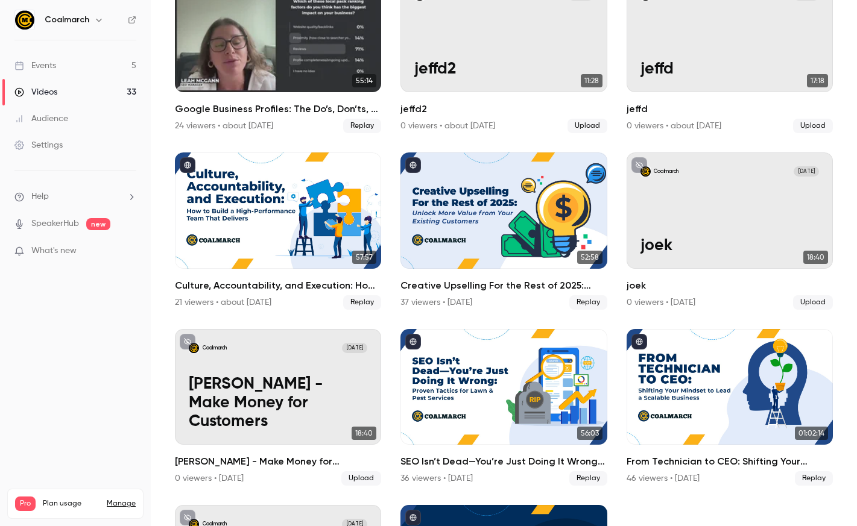
scroll to position [663, 0]
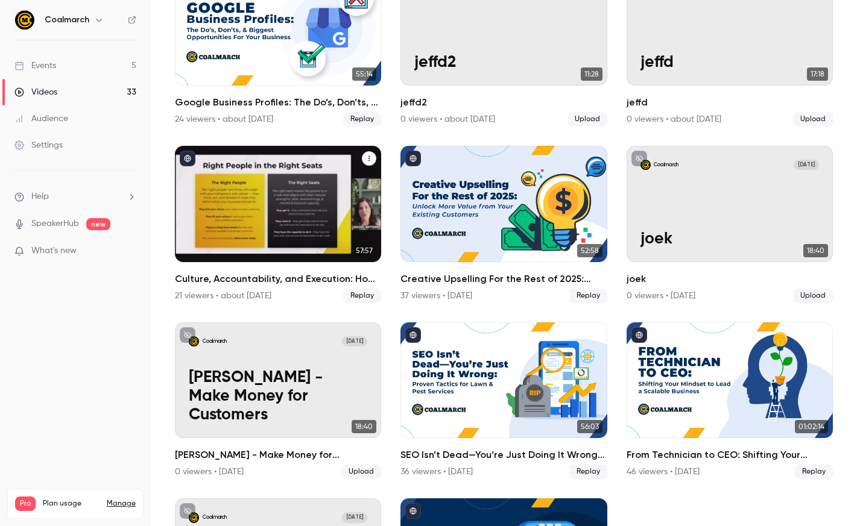
click at [274, 192] on div "Culture, Accountability, and Execution: How to Build a High-Performance Team in…" at bounding box center [278, 204] width 206 height 116
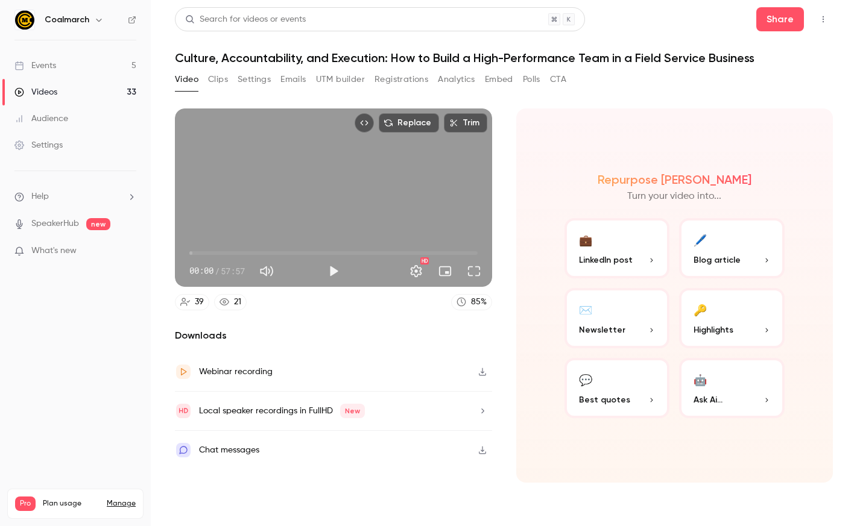
click at [327, 268] on button "Play" at bounding box center [333, 271] width 24 height 24
click at [477, 268] on button "Full screen" at bounding box center [474, 271] width 24 height 24
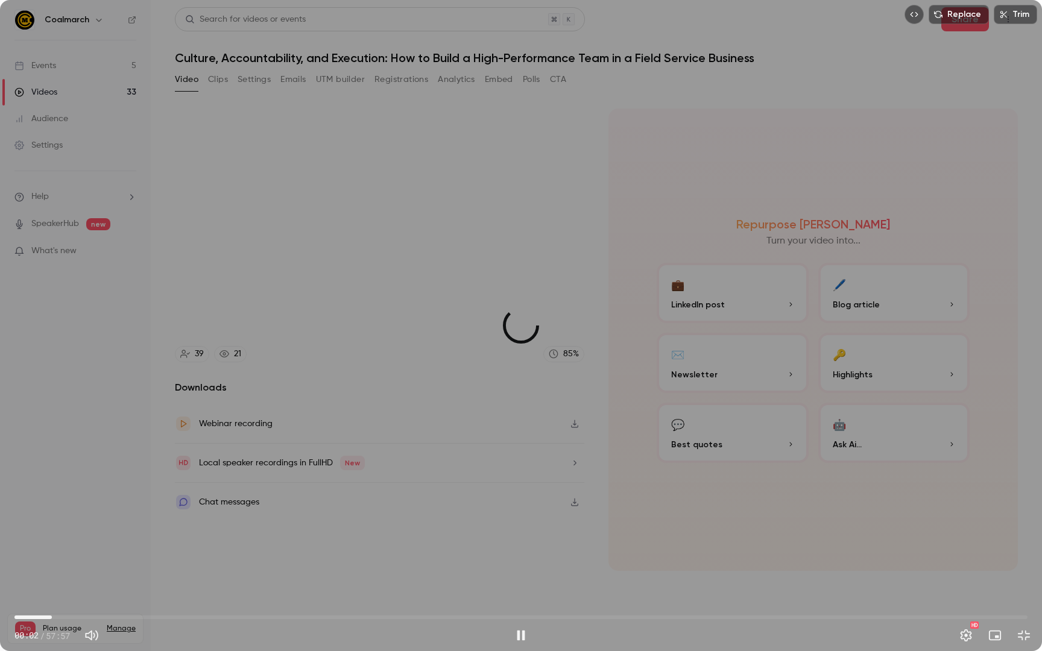
click at [52, 526] on span "02:08" at bounding box center [520, 617] width 1013 height 19
click at [68, 526] on span "02:22" at bounding box center [520, 617] width 1013 height 19
click at [80, 526] on span "03:12" at bounding box center [520, 617] width 1013 height 19
click at [89, 526] on span "03:46" at bounding box center [520, 617] width 1013 height 19
click at [98, 526] on span "04:16" at bounding box center [520, 617] width 1013 height 19
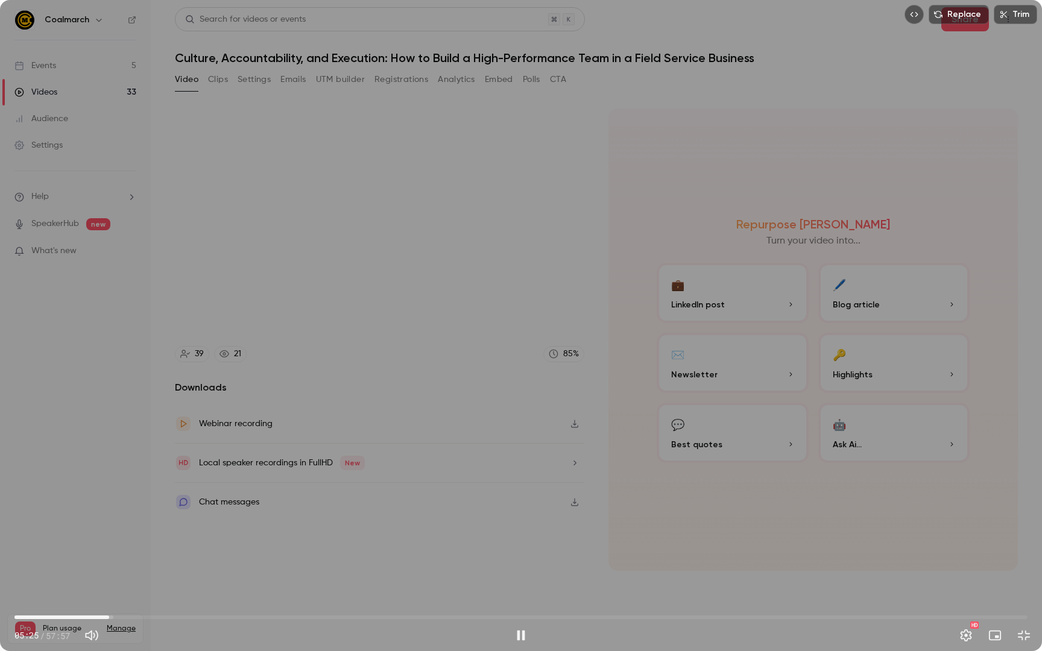
click at [109, 526] on span "05:25" at bounding box center [520, 617] width 1013 height 19
click at [119, 526] on span "05:26" at bounding box center [520, 617] width 1013 height 19
click at [128, 526] on span "06:31" at bounding box center [520, 617] width 1013 height 19
click at [145, 526] on span "07:27" at bounding box center [520, 617] width 1013 height 19
click at [160, 526] on span "08:18" at bounding box center [520, 617] width 1013 height 19
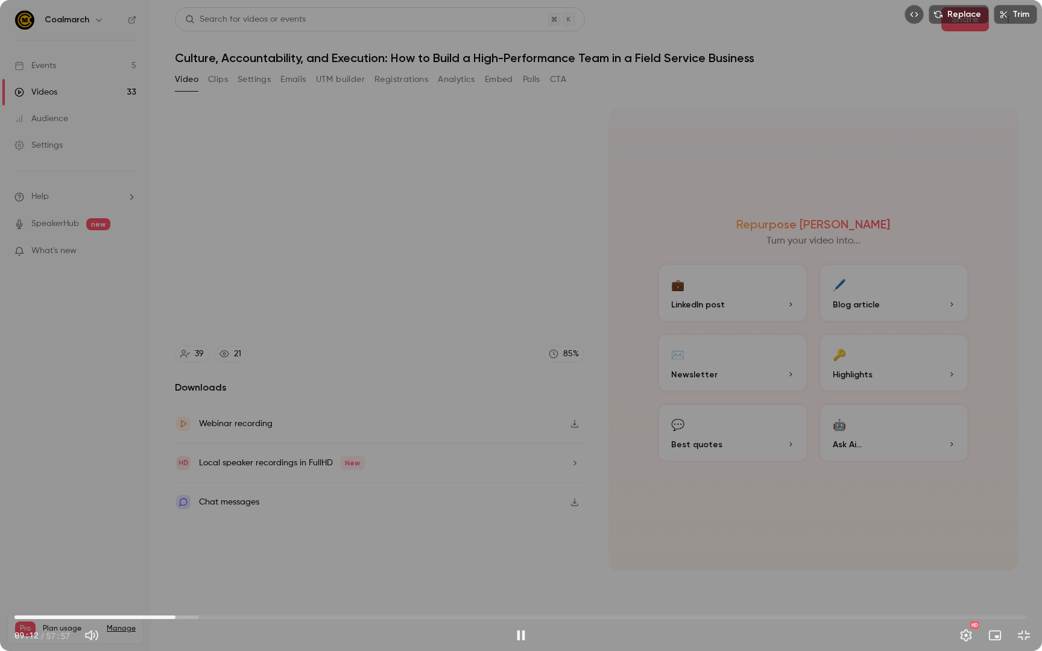
click at [175, 526] on span "09:12" at bounding box center [520, 617] width 1013 height 19
click at [192, 526] on span "09:31" at bounding box center [520, 617] width 1013 height 19
click at [203, 526] on span "10:09" at bounding box center [520, 617] width 1013 height 19
click at [197, 526] on span "10:25" at bounding box center [520, 617] width 1013 height 19
click at [191, 526] on span "10:06" at bounding box center [191, 618] width 4 height 4
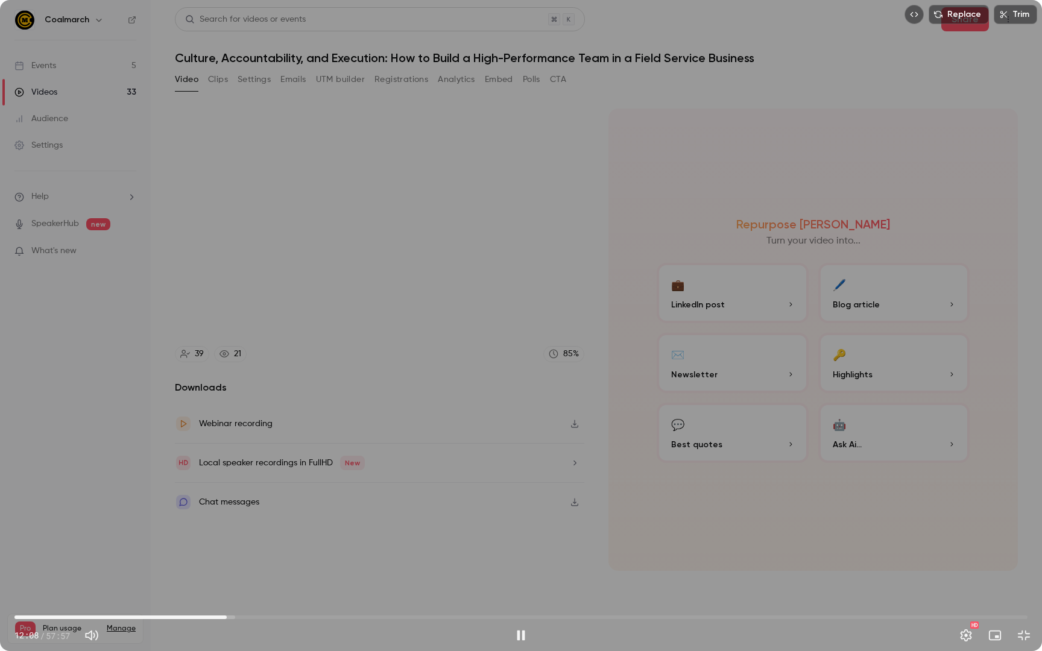
click at [227, 526] on span "12:08" at bounding box center [520, 617] width 1013 height 19
click at [245, 526] on span "13:10" at bounding box center [520, 617] width 1013 height 19
drag, startPoint x: 248, startPoint y: 616, endPoint x: 256, endPoint y: 616, distance: 8.5
click at [256, 526] on span "13:48" at bounding box center [256, 618] width 4 height 4
drag, startPoint x: 256, startPoint y: 616, endPoint x: 244, endPoint y: 616, distance: 12.1
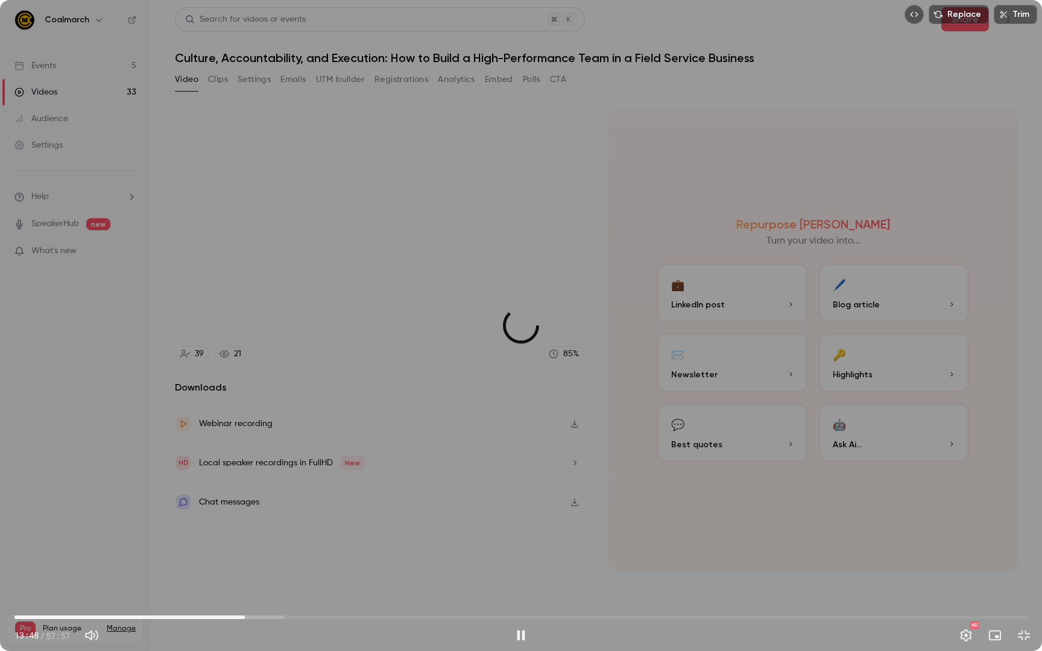
click at [244, 526] on span "13:10" at bounding box center [245, 618] width 4 height 4
drag, startPoint x: 244, startPoint y: 616, endPoint x: 238, endPoint y: 617, distance: 6.1
click at [238, 526] on span "12:48" at bounding box center [238, 618] width 4 height 4
click at [242, 526] on span "13:02" at bounding box center [243, 618] width 4 height 4
click at [241, 526] on span "12:56" at bounding box center [241, 618] width 4 height 4
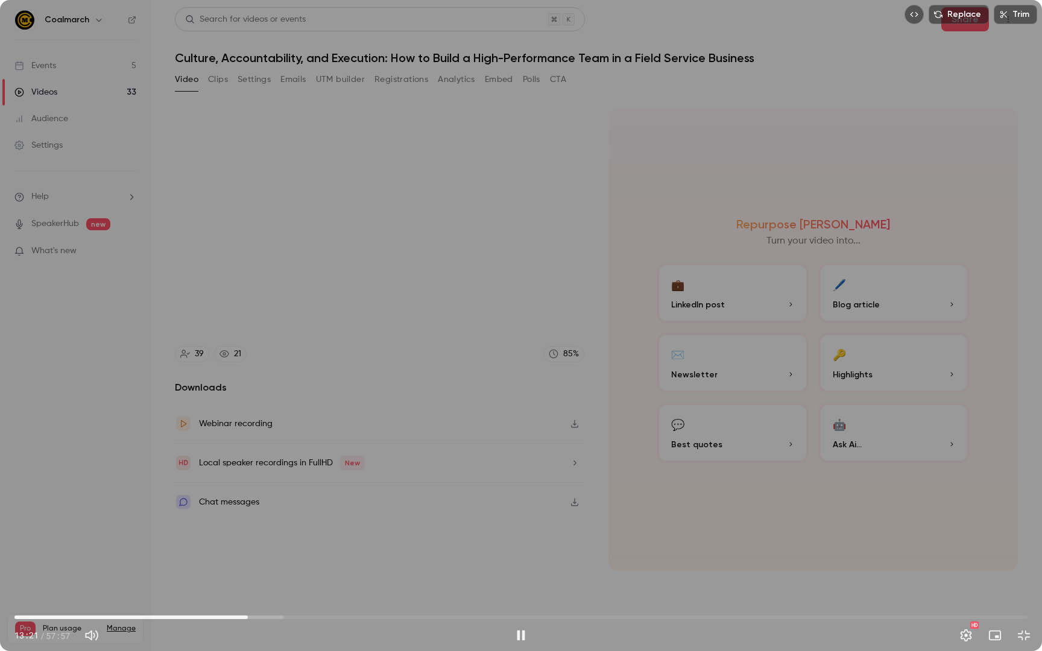
click at [261, 526] on span "13:21" at bounding box center [520, 617] width 1013 height 19
click at [279, 526] on span "15:08" at bounding box center [520, 617] width 1013 height 19
type input "*****"
click at [22, 163] on div "Replace Trim 15:46 15:46 / 57:57 HD" at bounding box center [521, 325] width 1042 height 651
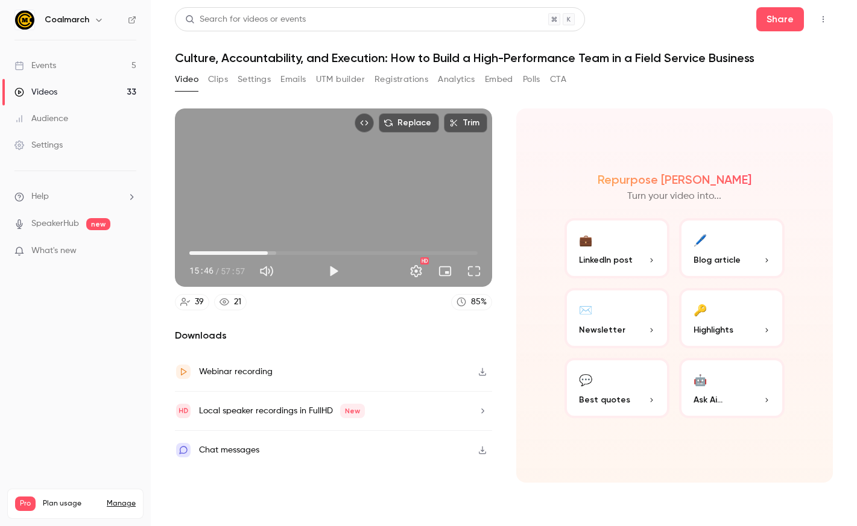
click at [219, 84] on button "Clips" at bounding box center [218, 79] width 20 height 19
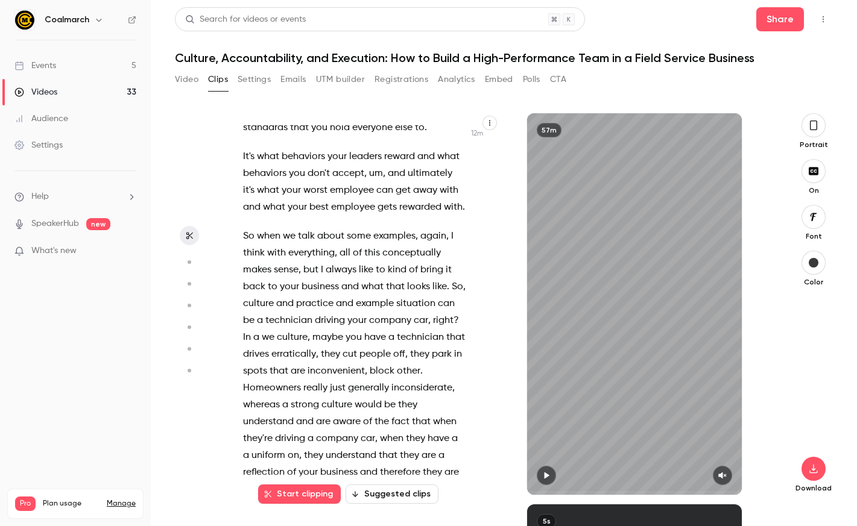
scroll to position [5506, 0]
click at [456, 280] on span "So" at bounding box center [457, 288] width 11 height 17
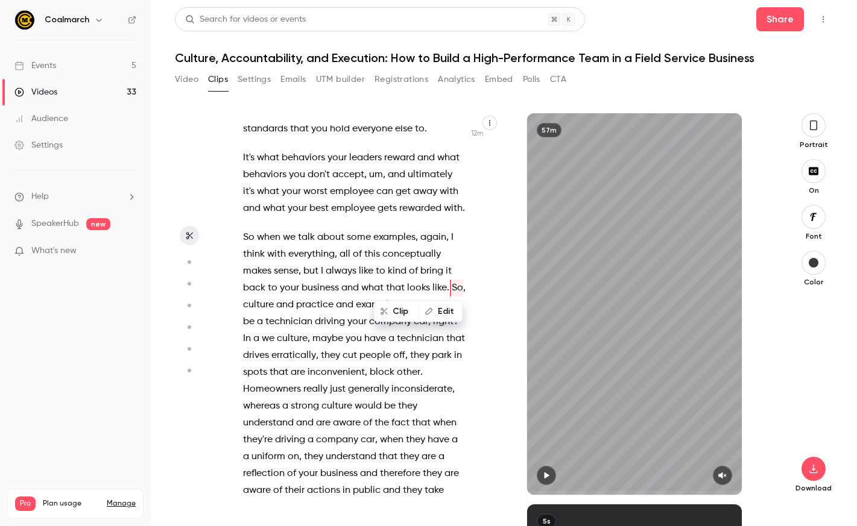
scroll to position [5467, 0]
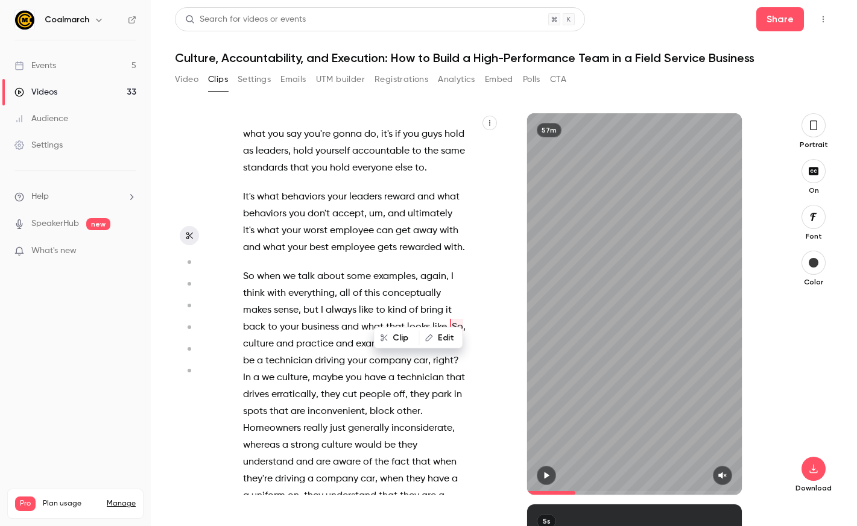
click at [543, 477] on icon "button" at bounding box center [546, 475] width 10 height 8
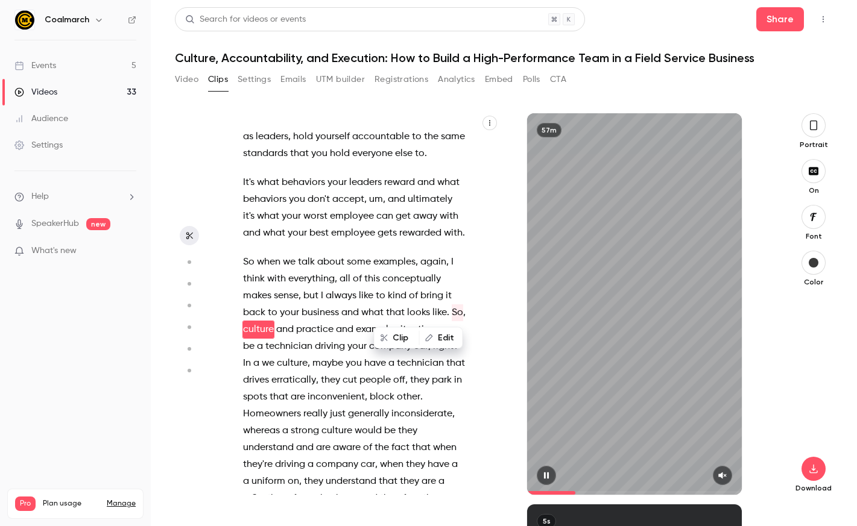
scroll to position [5484, 0]
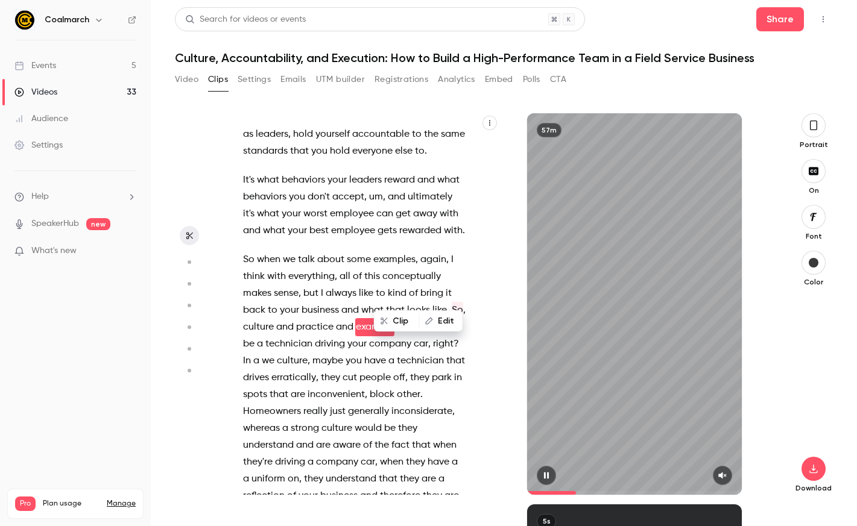
click at [731, 470] on div at bounding box center [634, 475] width 215 height 19
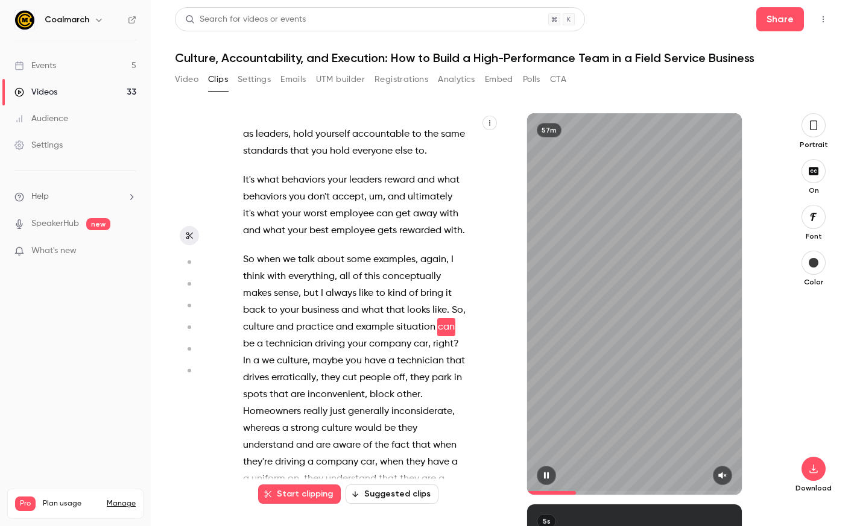
click at [725, 472] on icon "button" at bounding box center [722, 475] width 10 height 8
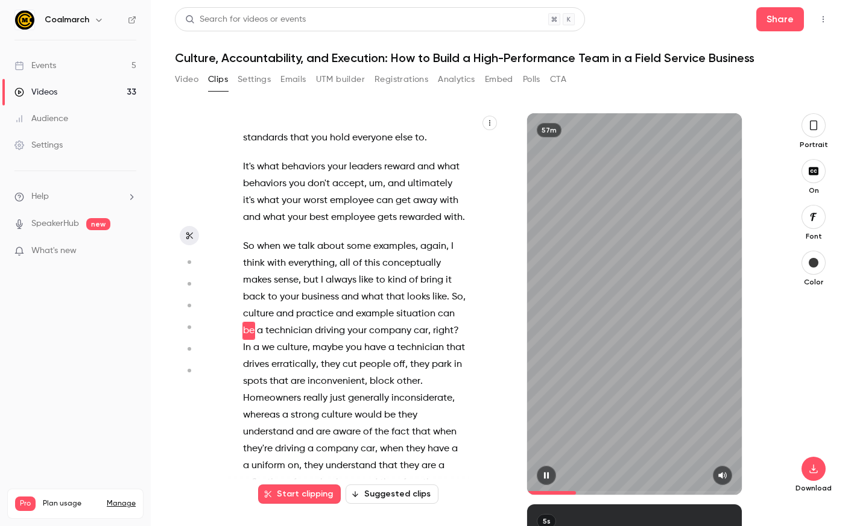
scroll to position [5501, 0]
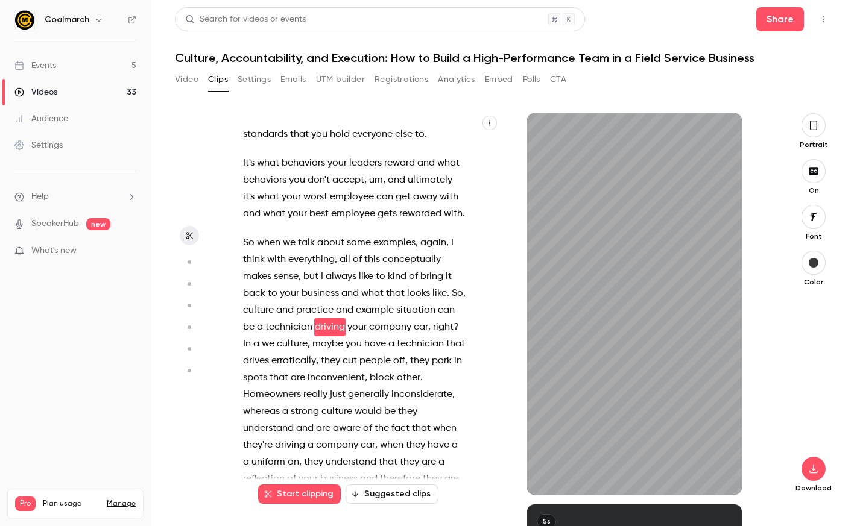
click at [456, 285] on span "So" at bounding box center [457, 293] width 11 height 17
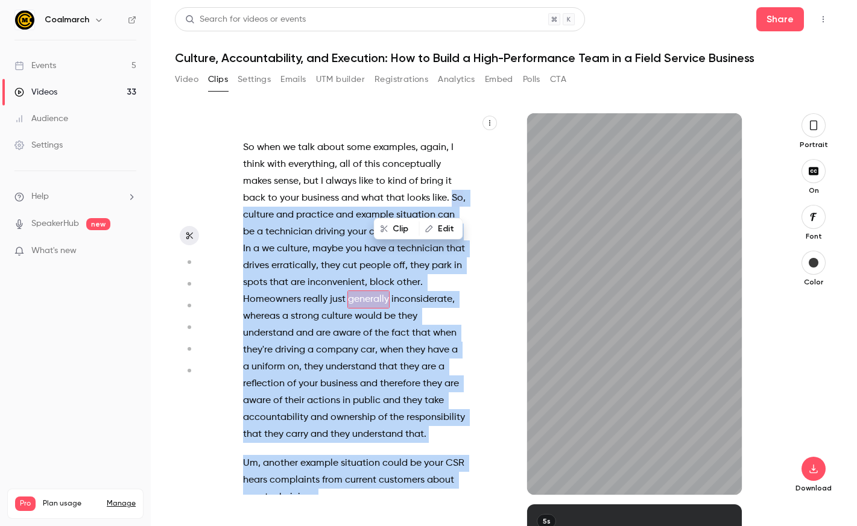
scroll to position [5569, 0]
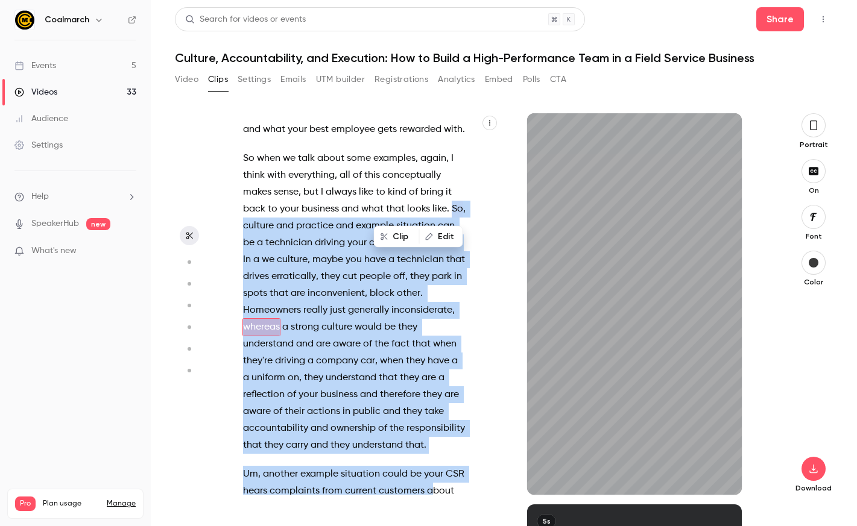
drag, startPoint x: 453, startPoint y: 244, endPoint x: 432, endPoint y: 480, distance: 236.7
click at [432, 480] on div "Hi everyone . Welcome to [DATE] webinar on culture , accountability and executi…" at bounding box center [360, 310] width 265 height 370
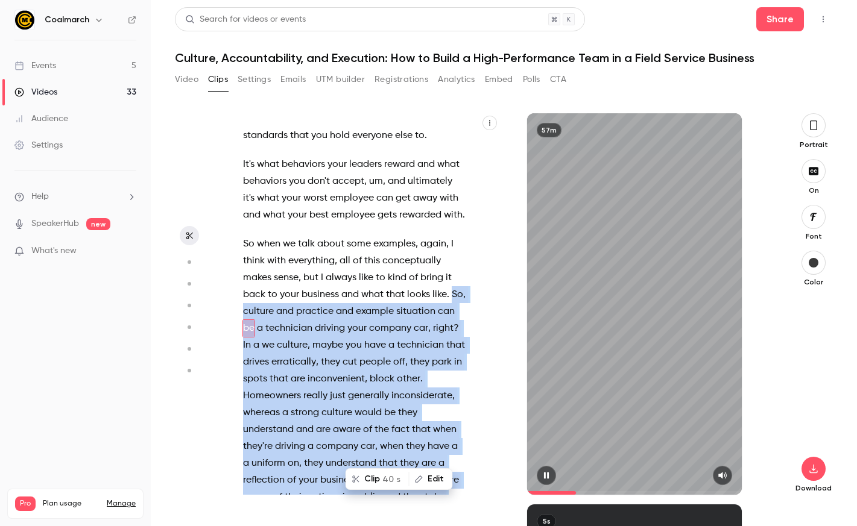
scroll to position [5501, 0]
click at [546, 476] on icon "button" at bounding box center [546, 475] width 10 height 8
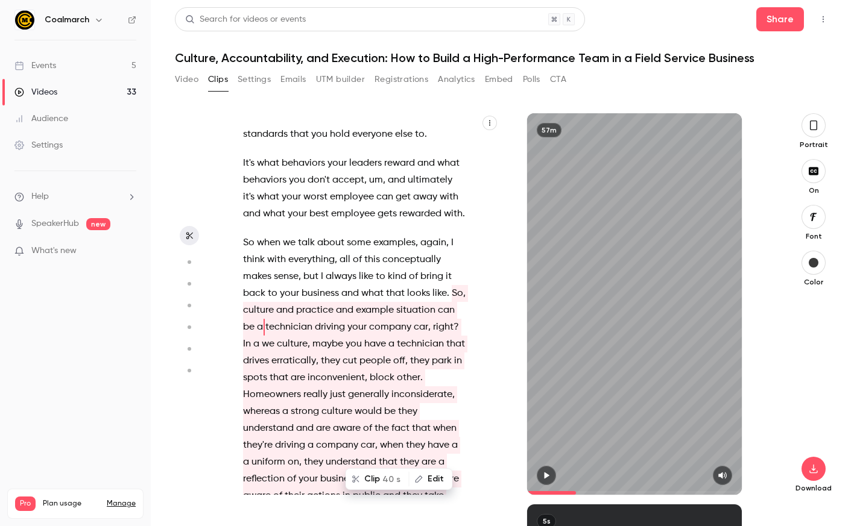
click at [406, 252] on p "So when we talk about some examples , again , I think with everything , all of …" at bounding box center [354, 387] width 223 height 304
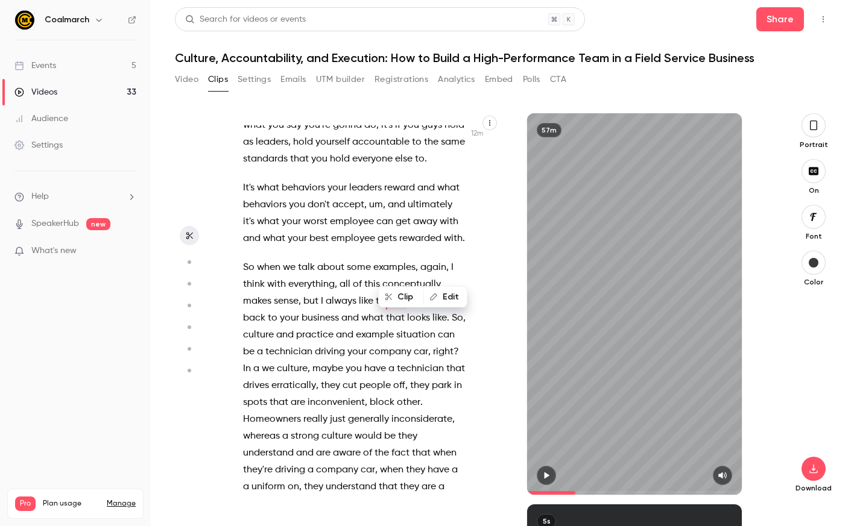
scroll to position [5450, 0]
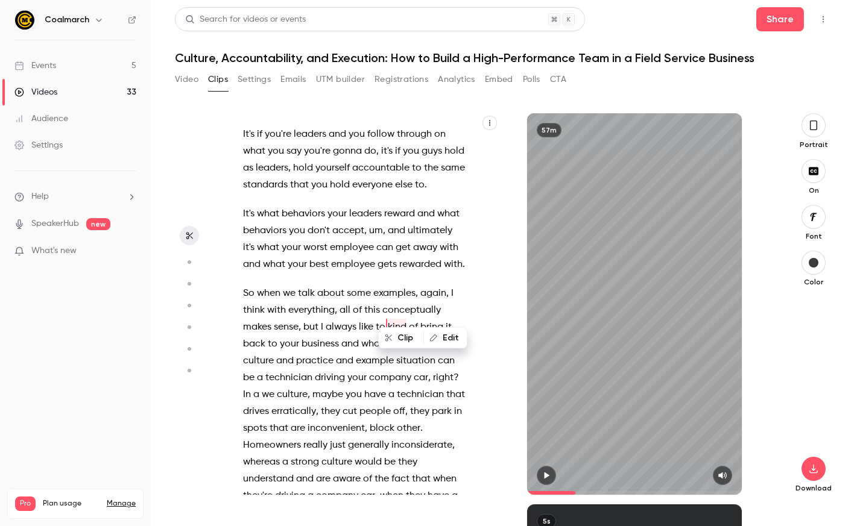
click at [450, 324] on div "Clip Edit" at bounding box center [428, 338] width 80 height 39
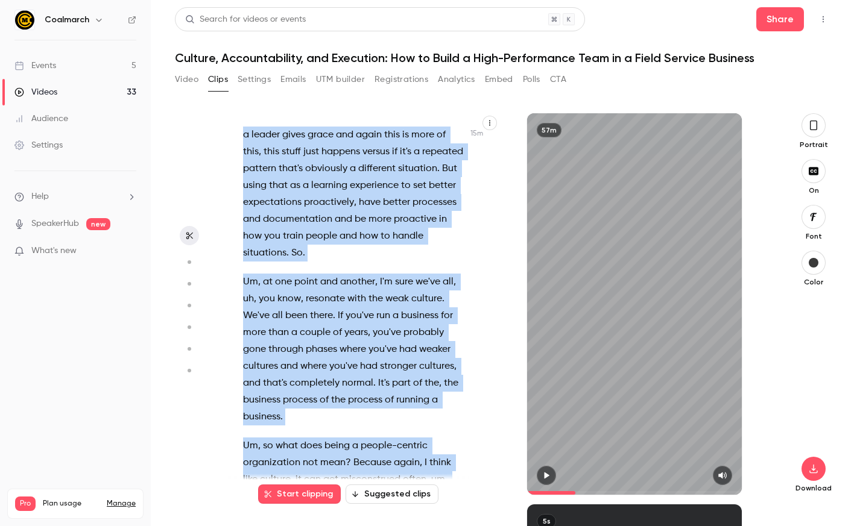
scroll to position [6575, 0]
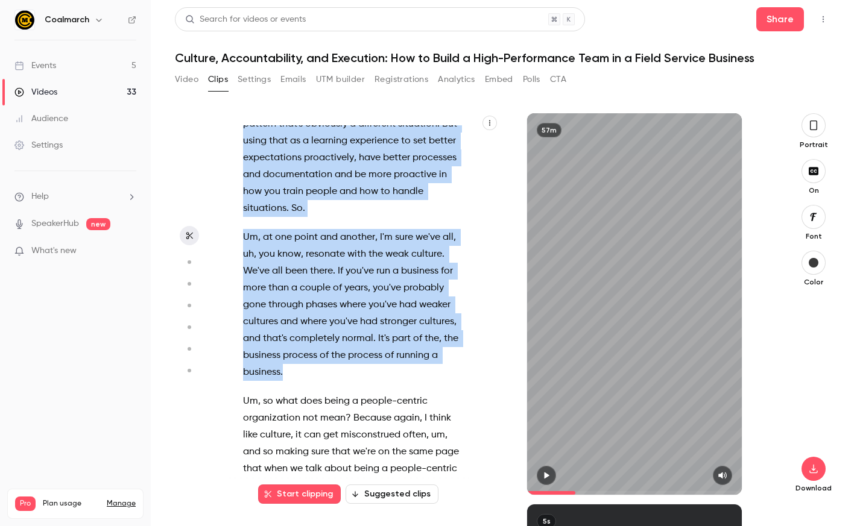
drag, startPoint x: 470, startPoint y: 340, endPoint x: 296, endPoint y: 359, distance: 175.2
click at [297, 358] on div "Hi everyone . Welcome to [DATE] webinar on culture , accountability and executi…" at bounding box center [360, 310] width 265 height 370
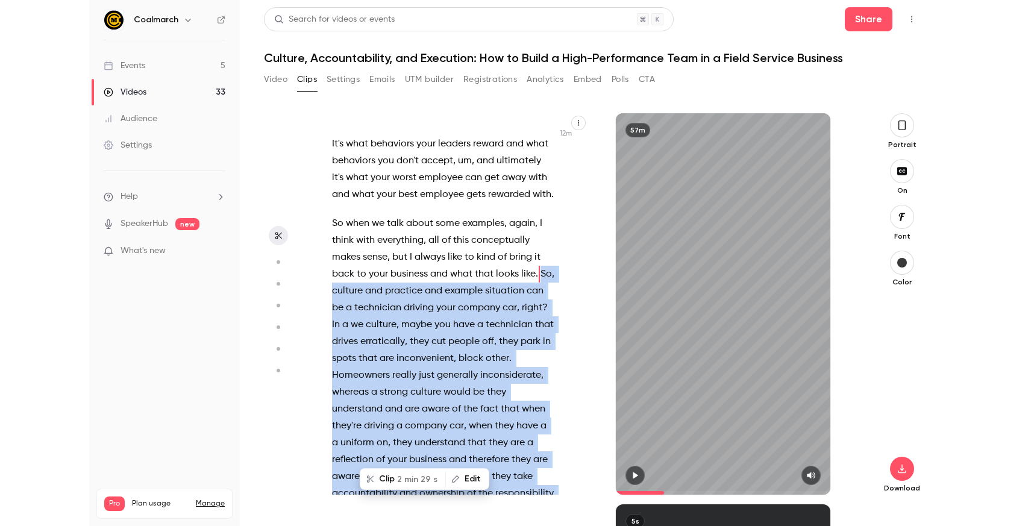
scroll to position [5467, 0]
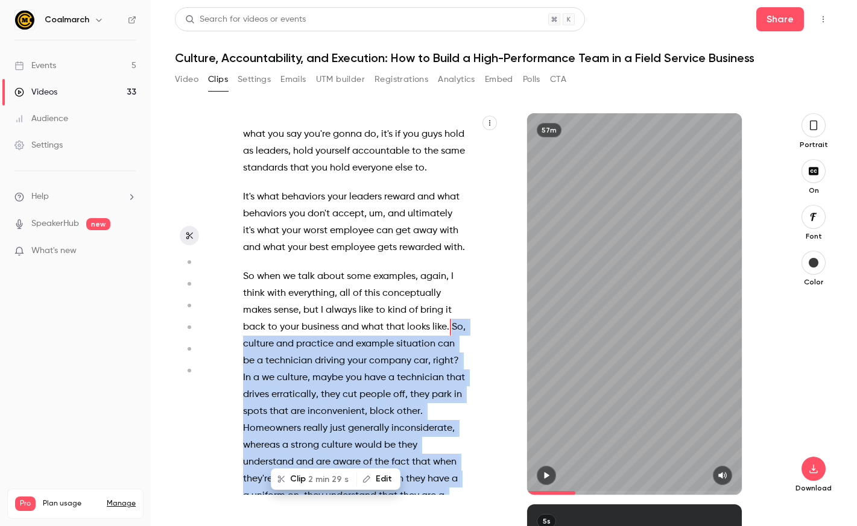
drag, startPoint x: 295, startPoint y: 480, endPoint x: 856, endPoint y: 430, distance: 563.4
click at [295, 480] on button "Clip 2 min 29 s" at bounding box center [314, 479] width 84 height 19
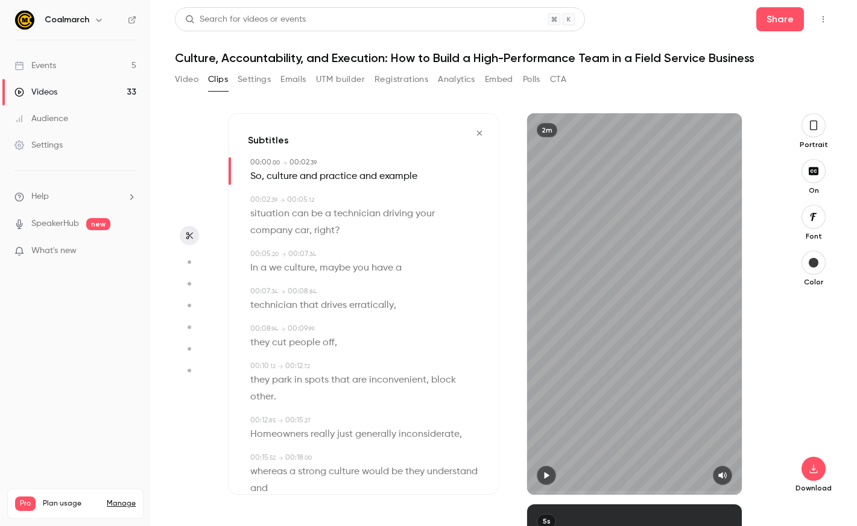
click at [812, 171] on icon "button" at bounding box center [813, 171] width 13 height 10
click at [810, 123] on icon "button" at bounding box center [813, 125] width 10 height 13
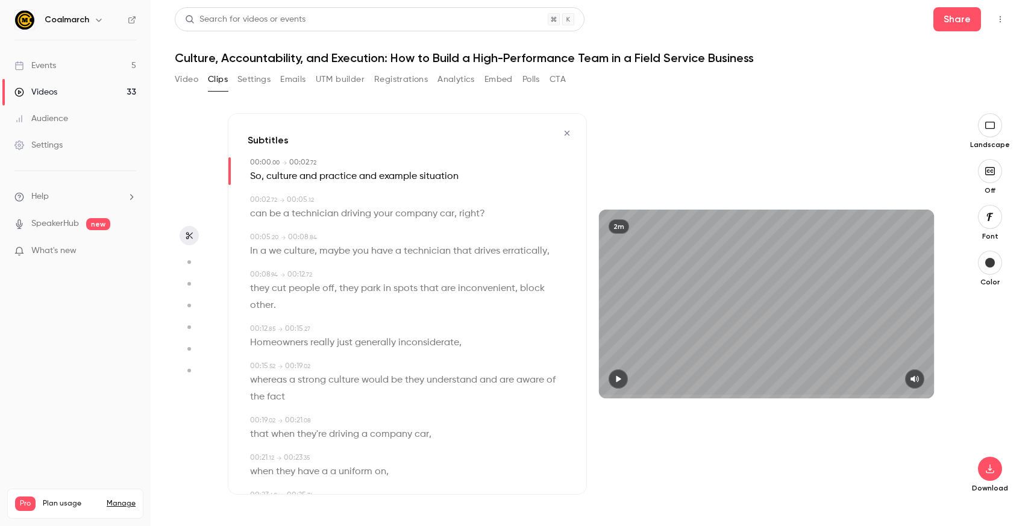
click at [617, 381] on icon "button" at bounding box center [619, 379] width 5 height 7
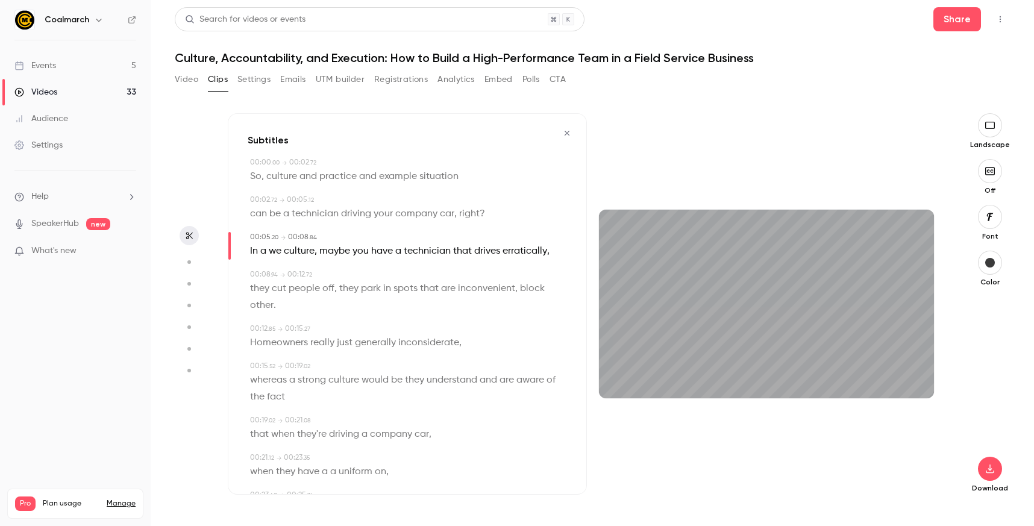
click at [257, 177] on span "So" at bounding box center [255, 176] width 11 height 17
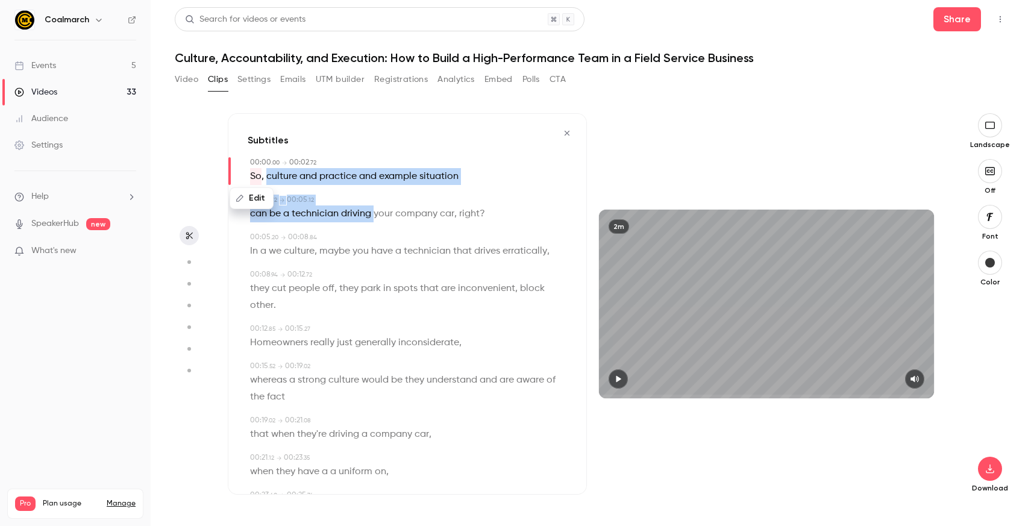
drag, startPoint x: 268, startPoint y: 177, endPoint x: 372, endPoint y: 207, distance: 108.7
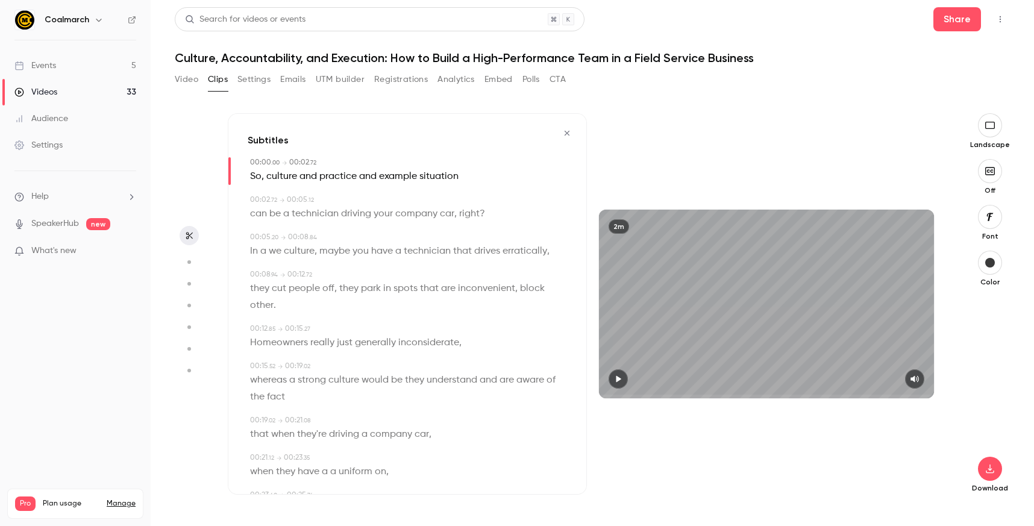
click at [568, 131] on icon "button" at bounding box center [567, 133] width 10 height 8
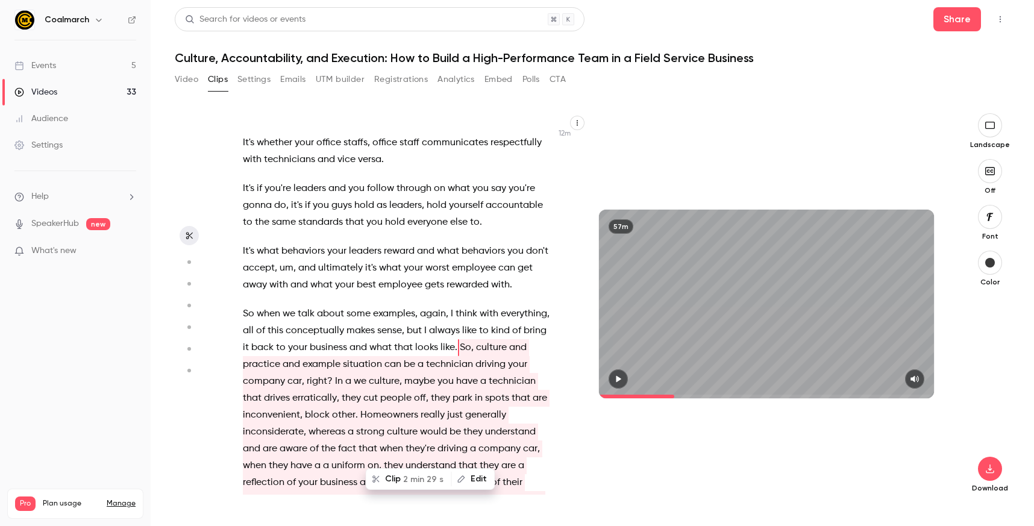
scroll to position [4028, 0]
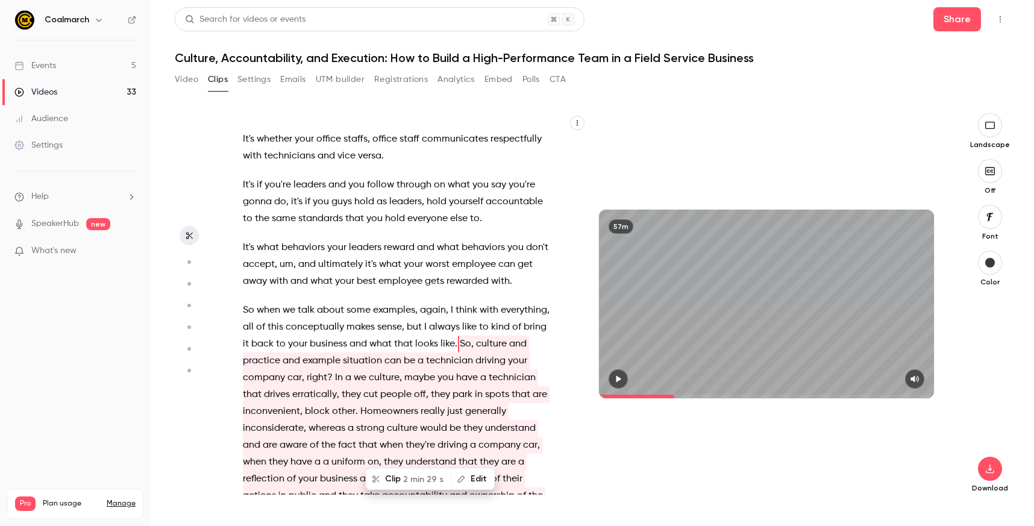
click at [473, 479] on button "Edit" at bounding box center [474, 479] width 42 height 19
click at [374, 477] on input at bounding box center [331, 475] width 109 height 24
click at [445, 386] on span "they" at bounding box center [440, 394] width 19 height 17
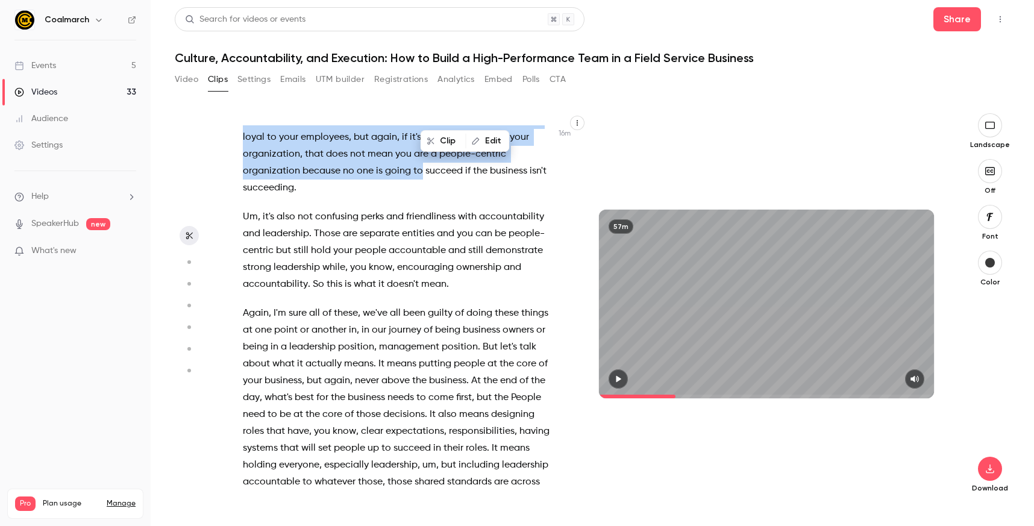
scroll to position [5303, 0]
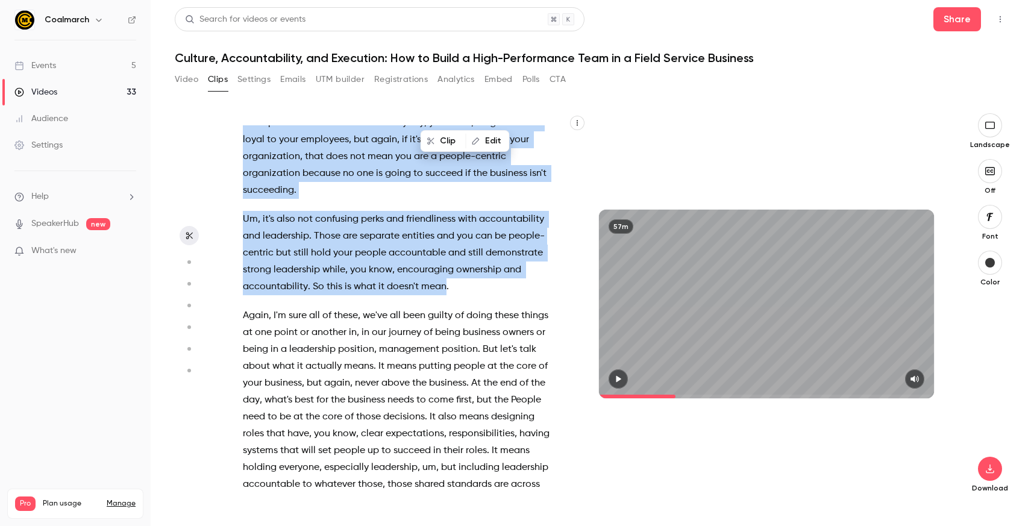
drag, startPoint x: 470, startPoint y: 259, endPoint x: 446, endPoint y: 256, distance: 24.4
click at [446, 256] on div "Hi everyone . Welcome to [DATE] webinar on culture , accountability and executi…" at bounding box center [404, 310] width 353 height 370
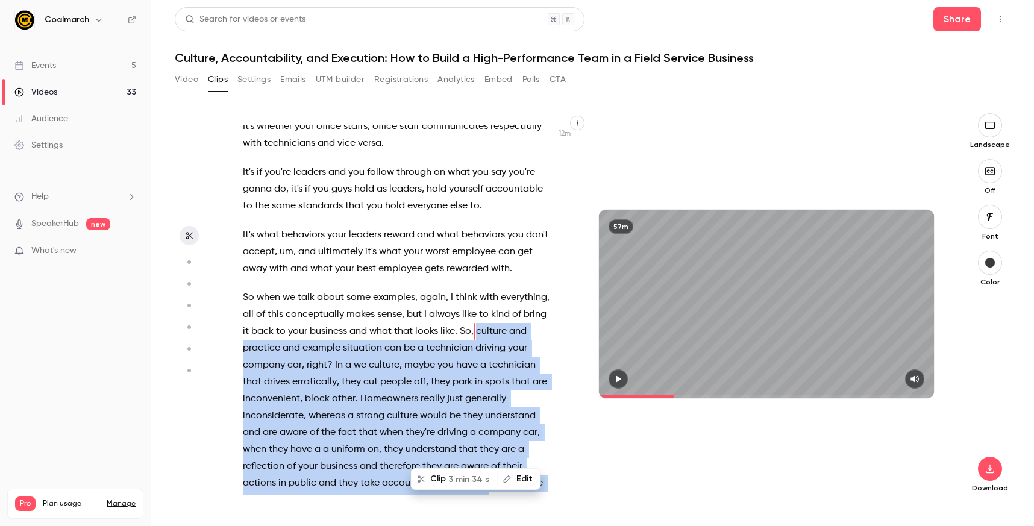
scroll to position [4028, 0]
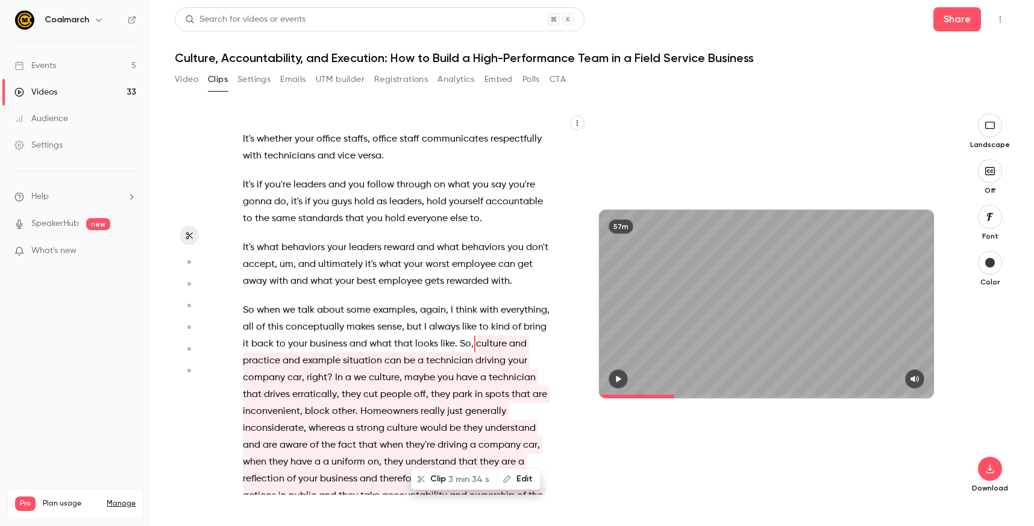
click at [453, 319] on span "always" at bounding box center [444, 327] width 31 height 17
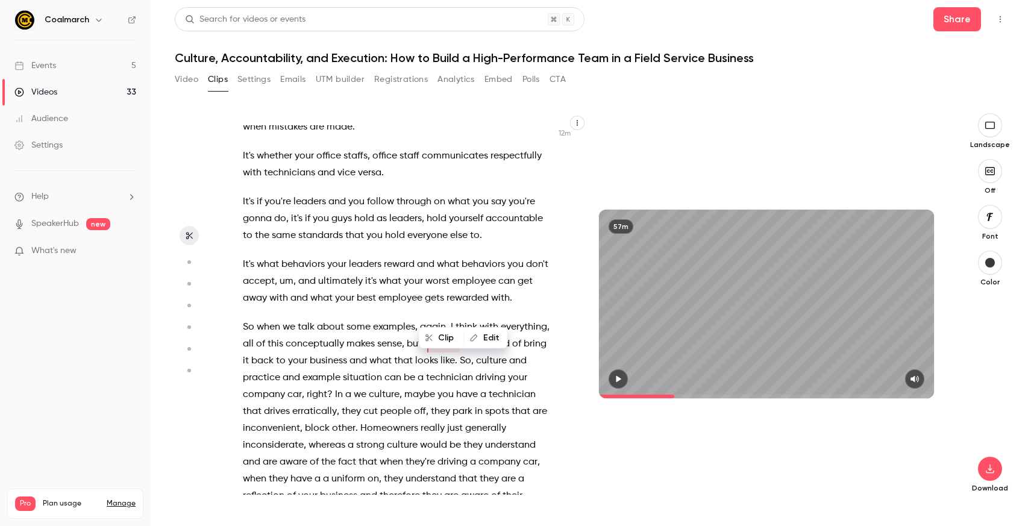
click at [473, 276] on div "Hi everyone . Welcome to [DATE] webinar on culture , accountability and executi…" at bounding box center [404, 310] width 353 height 370
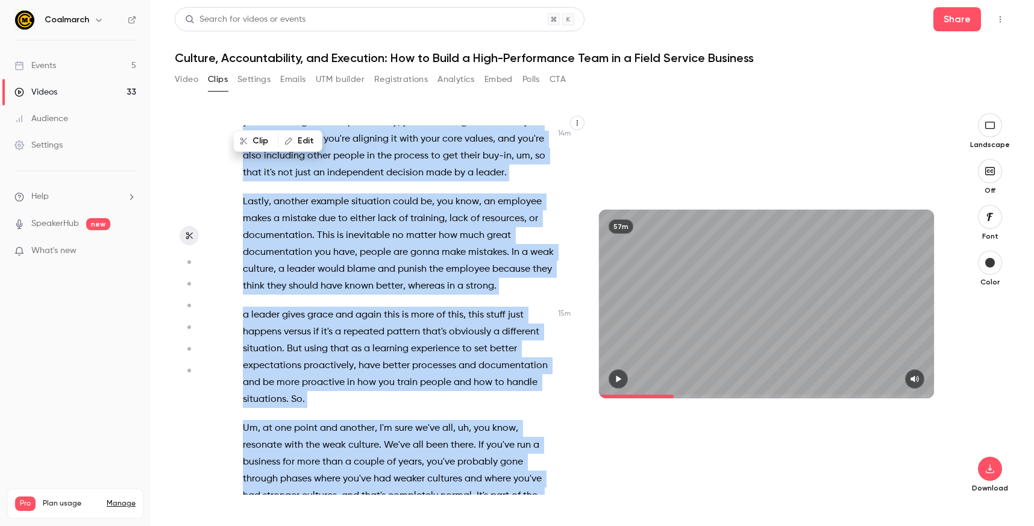
scroll to position [4711, 0]
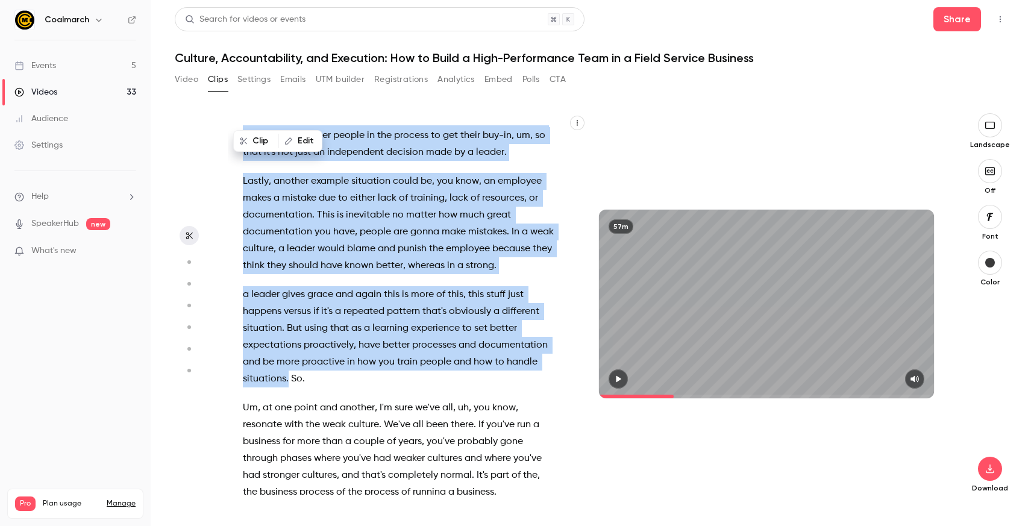
drag, startPoint x: 470, startPoint y: 349, endPoint x: 289, endPoint y: 342, distance: 181.0
click at [289, 342] on div "Hi everyone . Welcome to [DATE] webinar on culture , accountability and executi…" at bounding box center [404, 310] width 353 height 370
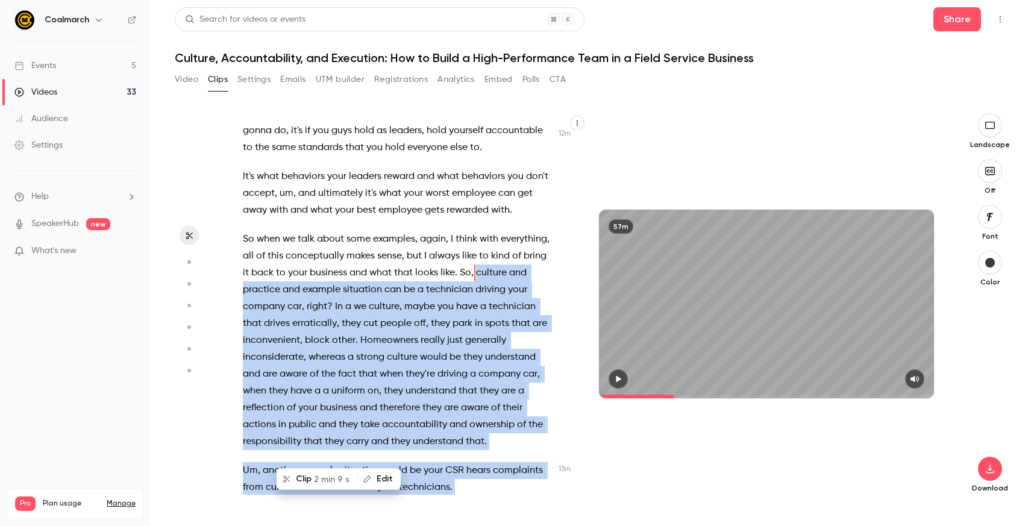
scroll to position [4028, 0]
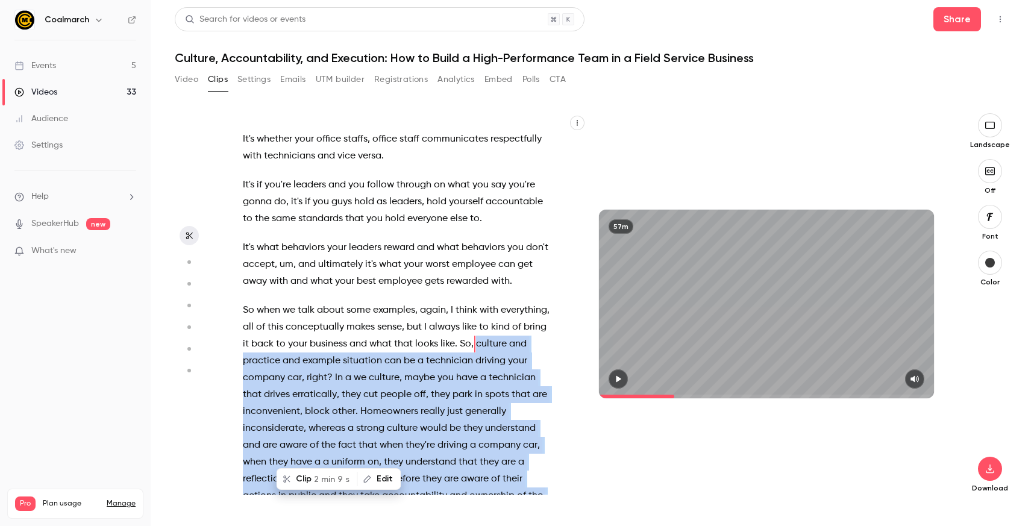
click at [307, 479] on button "Clip 2 min 9 s" at bounding box center [317, 479] width 79 height 19
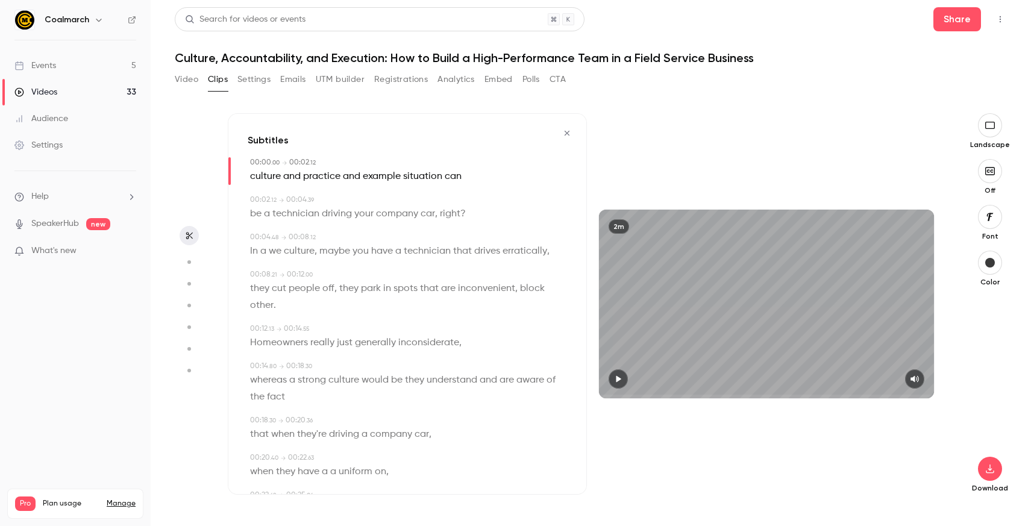
click at [616, 379] on icon "button" at bounding box center [619, 379] width 10 height 8
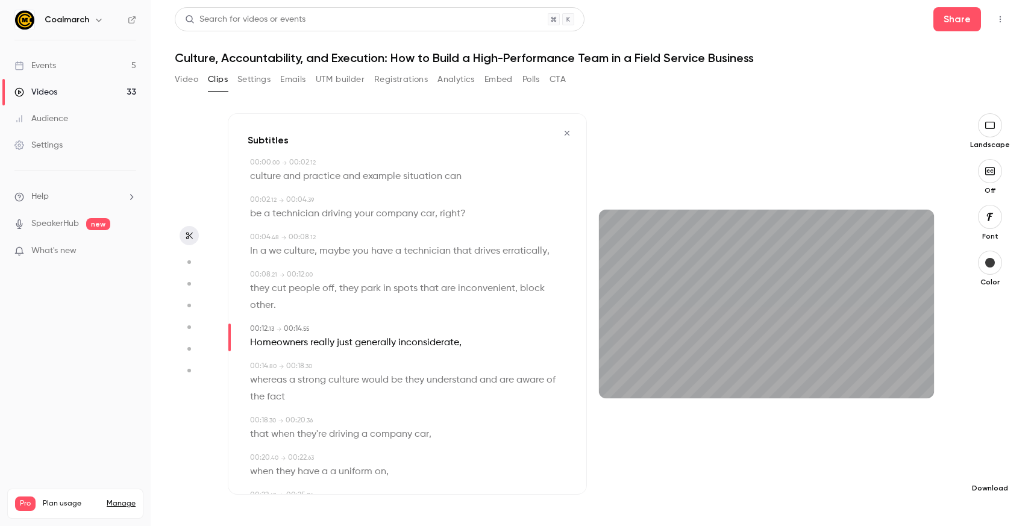
click at [856, 462] on button "button" at bounding box center [990, 469] width 24 height 24
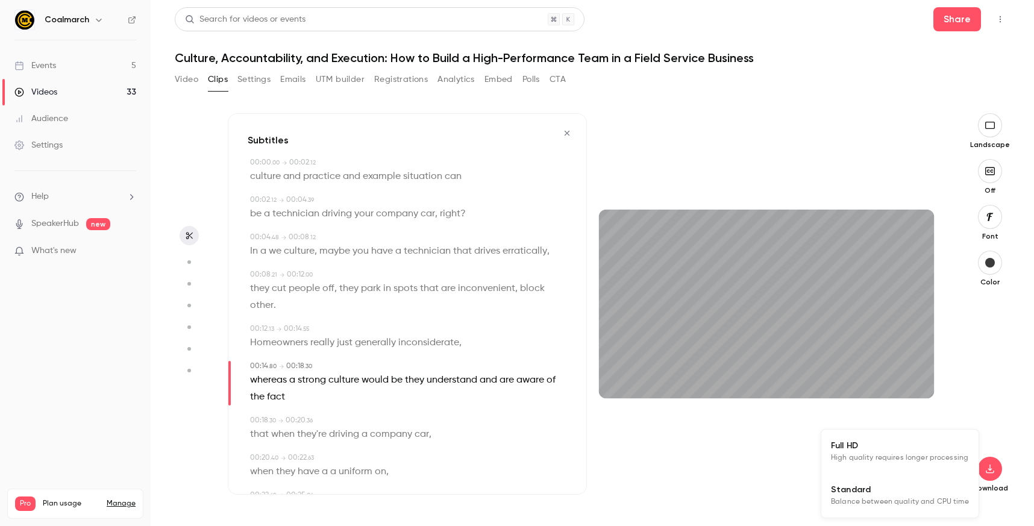
click at [856, 458] on span "High quality requires longer processing" at bounding box center [899, 458] width 137 height 12
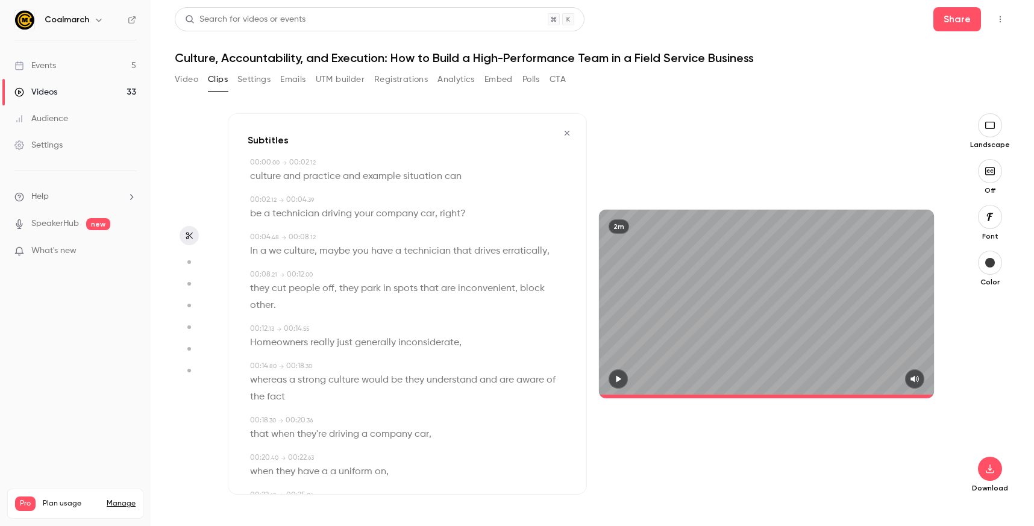
type input "*****"
